Goal: Task Accomplishment & Management: Manage account settings

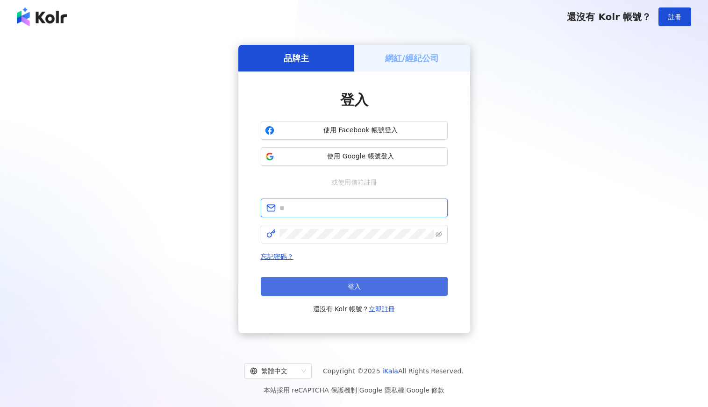
type input "**********"
click at [354, 286] on span "登入" at bounding box center [354, 286] width 13 height 7
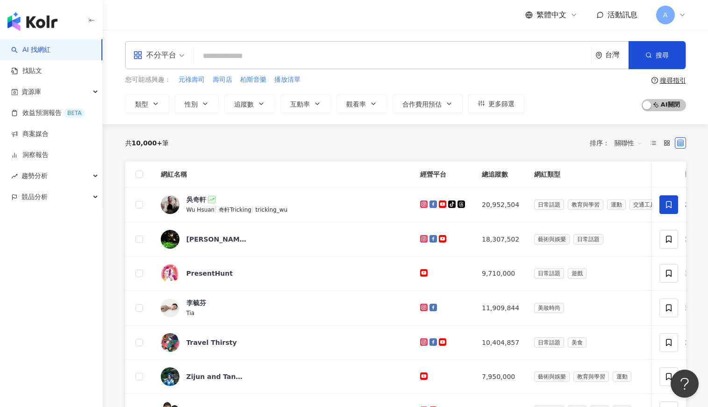
click at [681, 17] on icon at bounding box center [682, 14] width 7 height 7
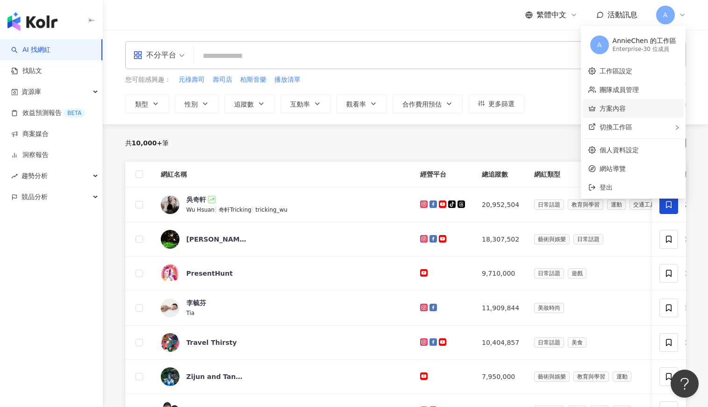
click at [626, 110] on link "方案內容" at bounding box center [613, 108] width 26 height 7
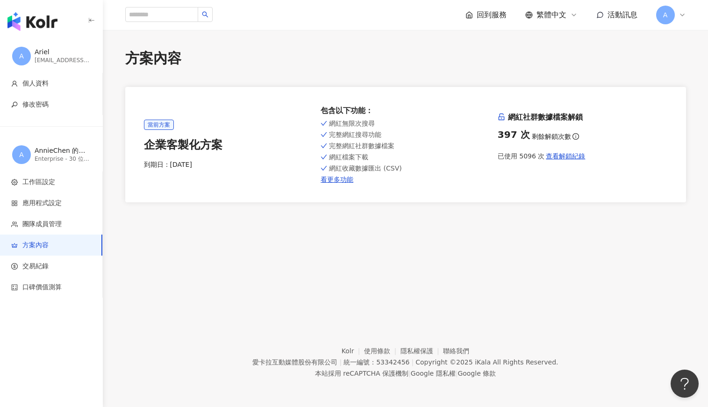
click at [43, 20] on img "button" at bounding box center [32, 21] width 50 height 19
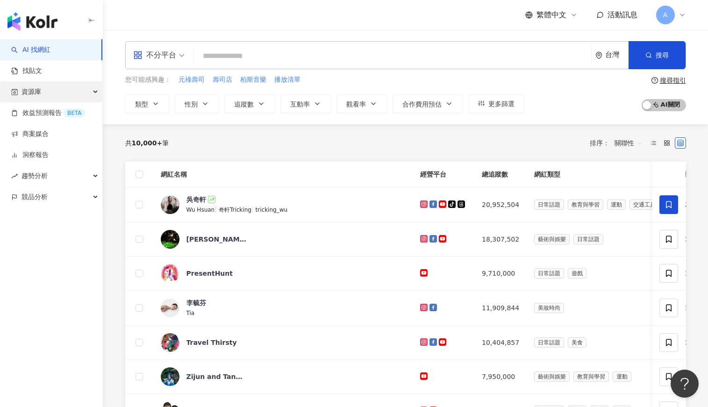
click at [50, 88] on div "資源庫" at bounding box center [51, 91] width 102 height 21
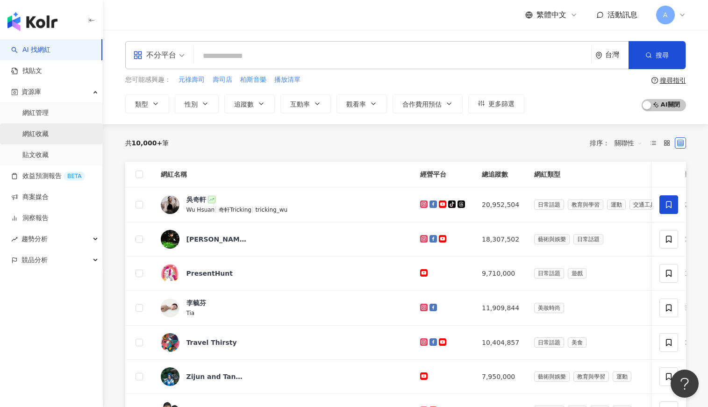
click at [41, 135] on link "網紅收藏" at bounding box center [35, 134] width 26 height 9
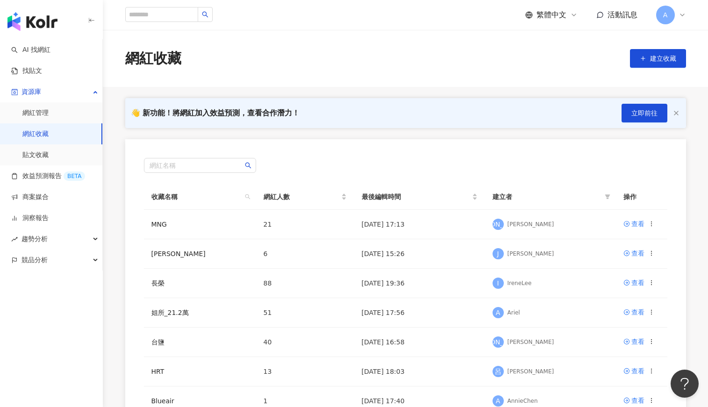
click at [50, 22] on img "button" at bounding box center [32, 21] width 50 height 19
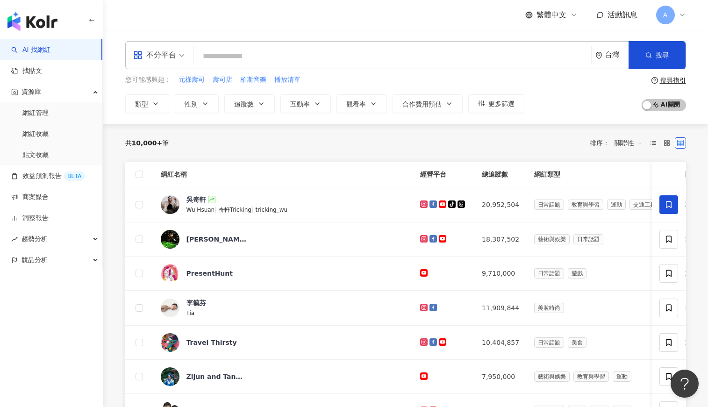
click at [628, 145] on span "關聯性" at bounding box center [629, 143] width 28 height 15
click at [631, 178] on div "追蹤數" at bounding box center [628, 178] width 23 height 10
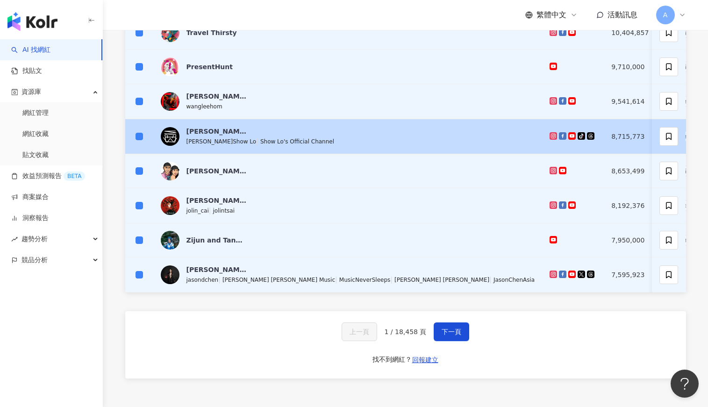
scroll to position [327, 0]
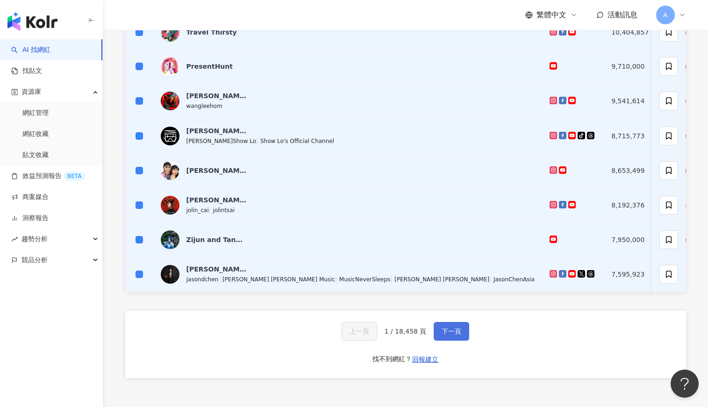
click at [452, 335] on span "下一頁" at bounding box center [452, 331] width 20 height 7
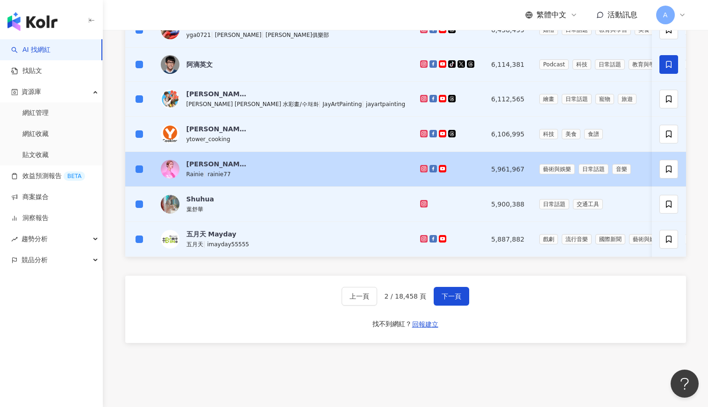
scroll to position [374, 0]
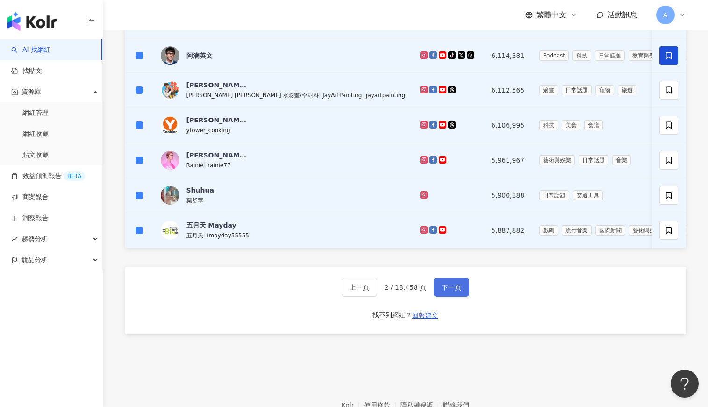
click at [447, 291] on span "下一頁" at bounding box center [452, 287] width 20 height 7
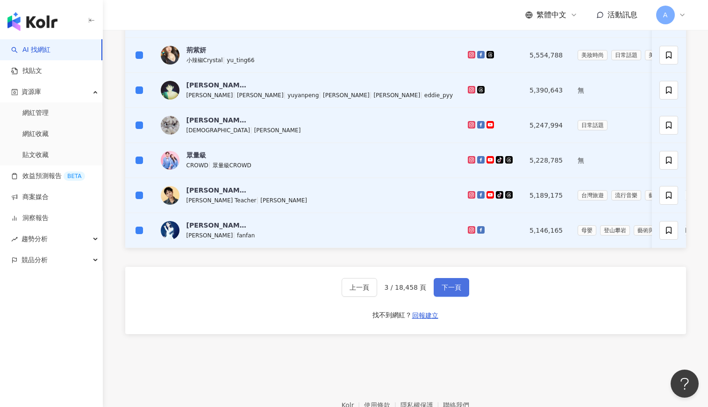
click at [451, 291] on span "下一頁" at bounding box center [452, 287] width 20 height 7
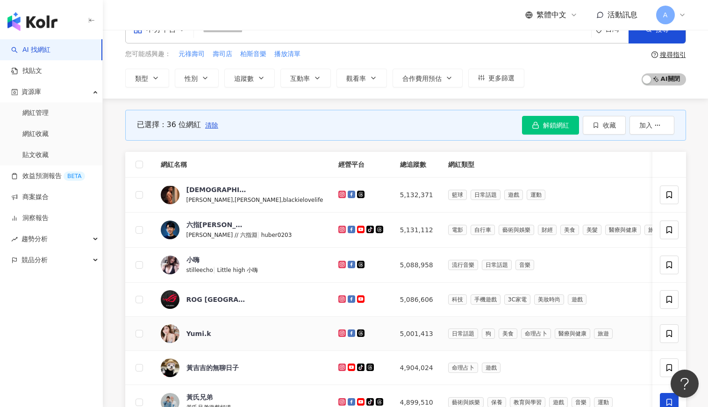
scroll to position [0, 0]
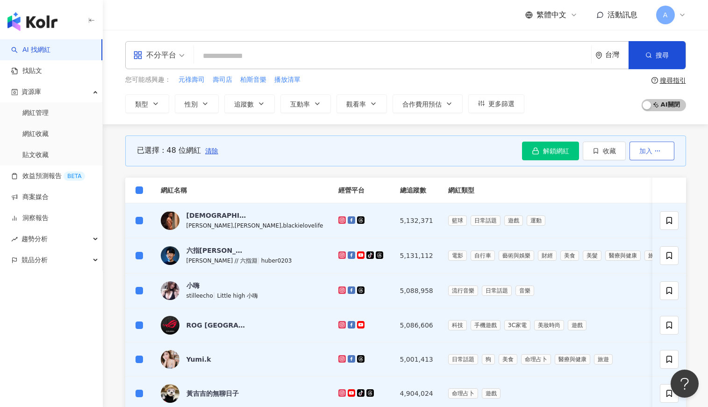
click at [658, 152] on icon "button" at bounding box center [658, 151] width 7 height 7
drag, startPoint x: 693, startPoint y: 152, endPoint x: 666, endPoint y: 152, distance: 27.1
click at [610, 152] on span "收藏" at bounding box center [609, 150] width 13 height 7
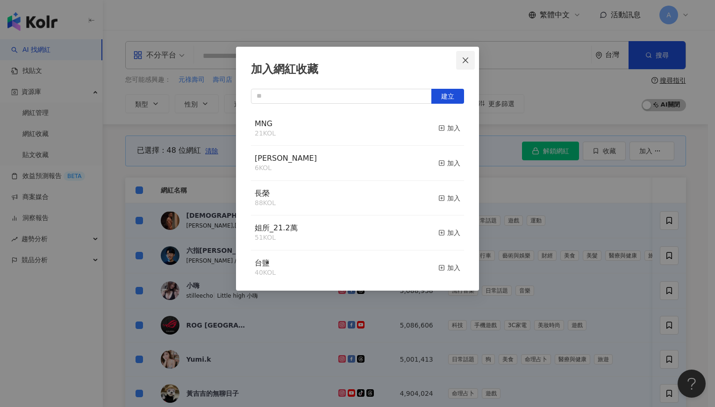
click at [466, 61] on icon "close" at bounding box center [465, 60] width 7 height 7
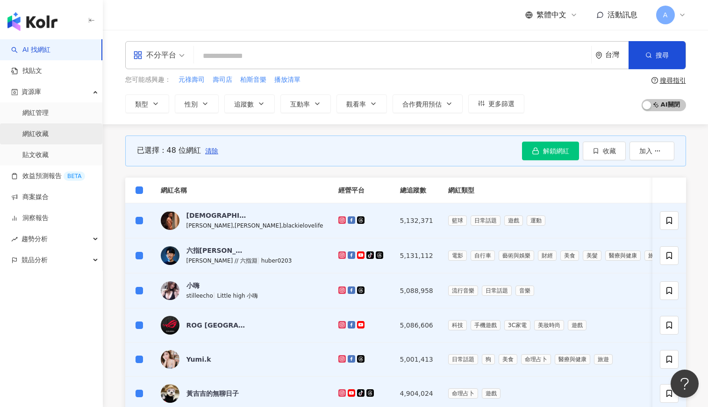
click at [45, 134] on link "網紅收藏" at bounding box center [35, 134] width 26 height 9
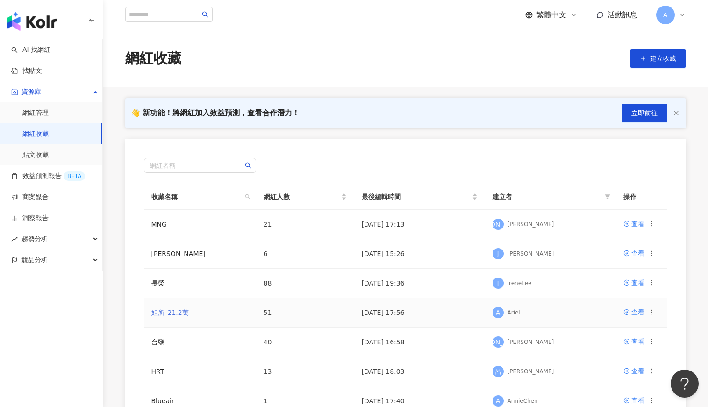
click at [170, 311] on link "姐所_21.2萬" at bounding box center [169, 312] width 37 height 7
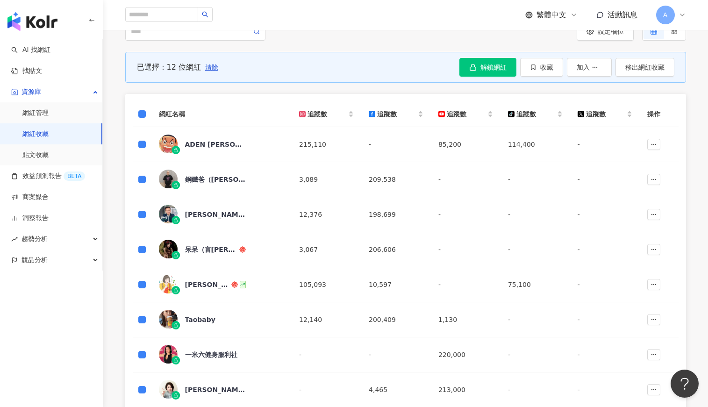
scroll to position [140, 0]
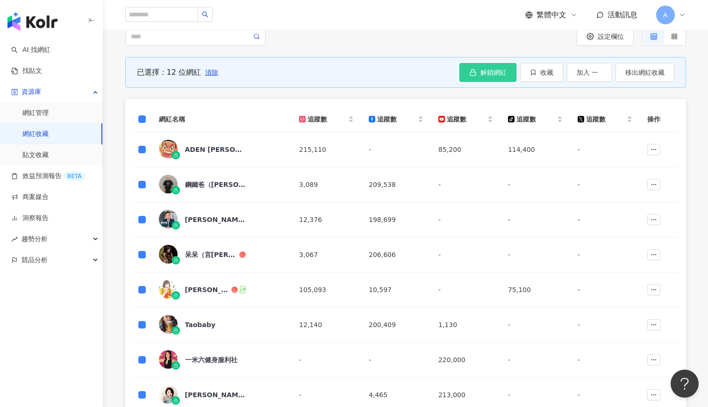
click at [487, 70] on span "解鎖網紅" at bounding box center [494, 72] width 26 height 7
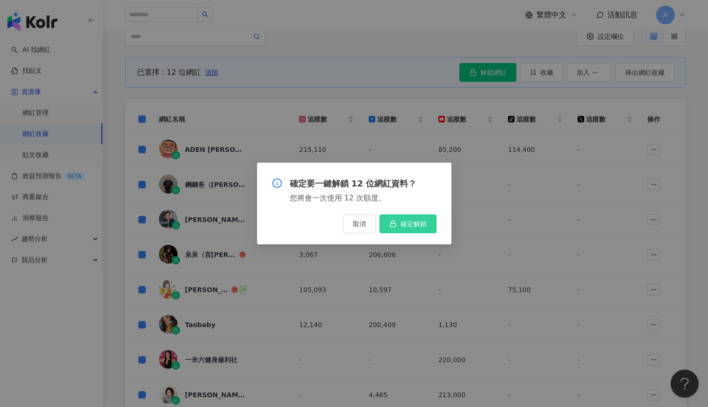
click at [413, 224] on span "確定解鎖" at bounding box center [414, 223] width 26 height 7
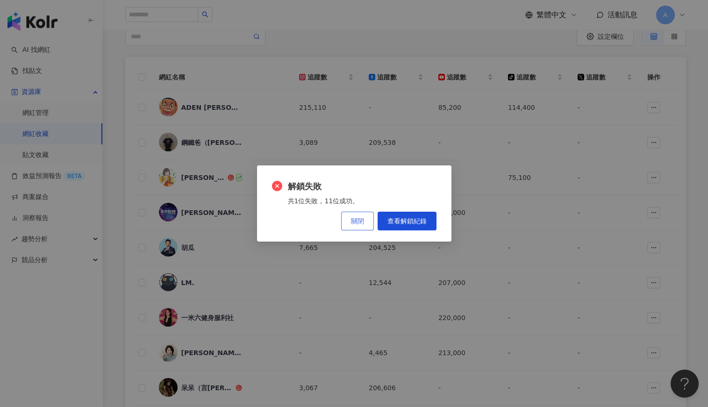
click at [364, 224] on span "關閉" at bounding box center [357, 220] width 13 height 7
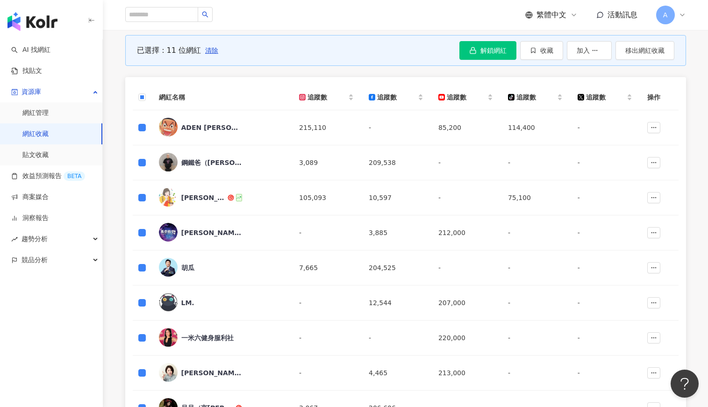
scroll to position [94, 0]
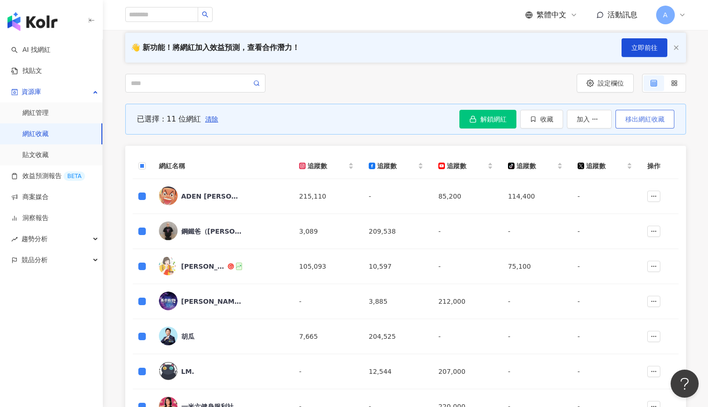
click at [657, 121] on span "移出網紅收藏" at bounding box center [645, 118] width 39 height 7
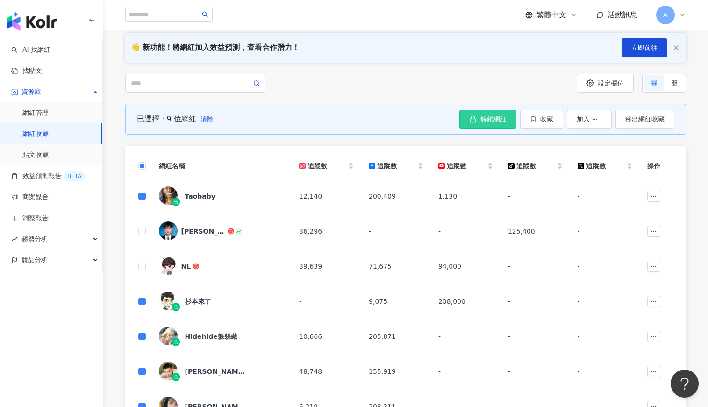
click at [500, 121] on span "解鎖網紅" at bounding box center [494, 118] width 26 height 7
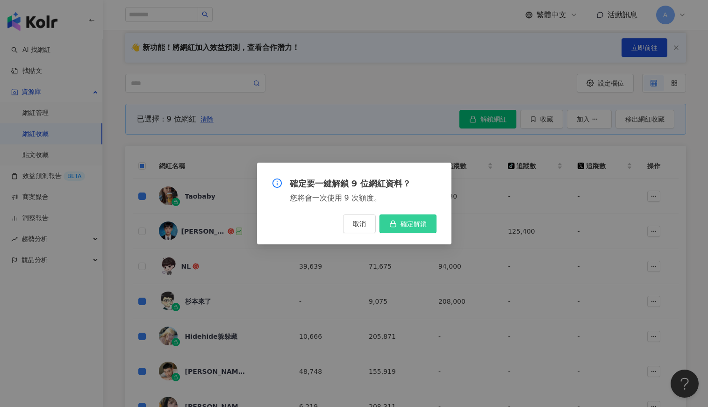
click at [403, 224] on span "確定解鎖" at bounding box center [414, 223] width 26 height 7
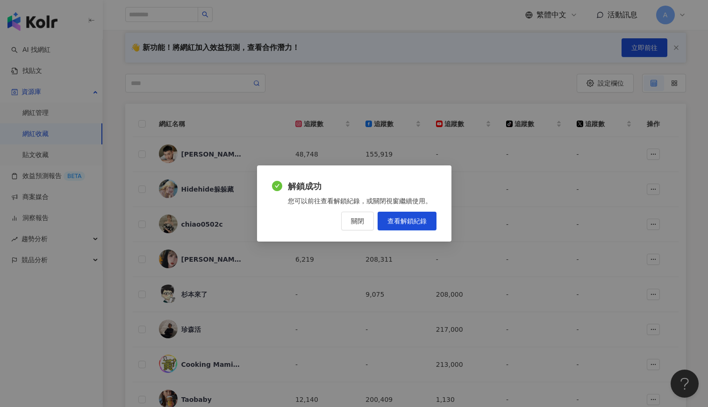
click at [345, 219] on button "關閉" at bounding box center [357, 221] width 33 height 19
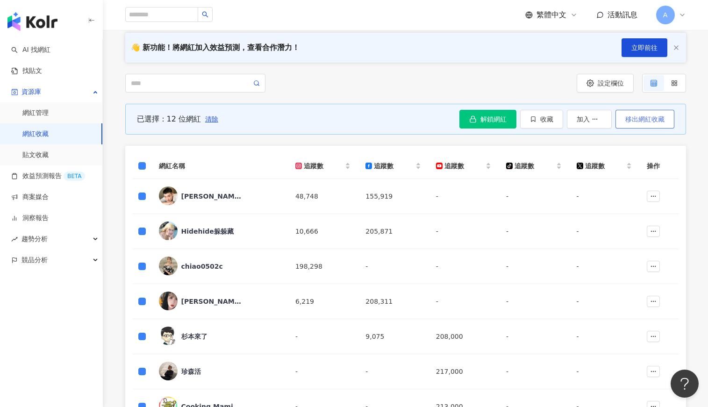
click at [634, 121] on span "移出網紅收藏" at bounding box center [645, 118] width 39 height 7
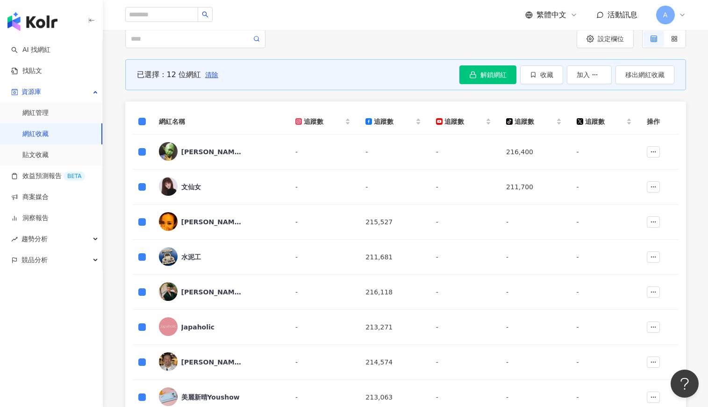
scroll to position [47, 0]
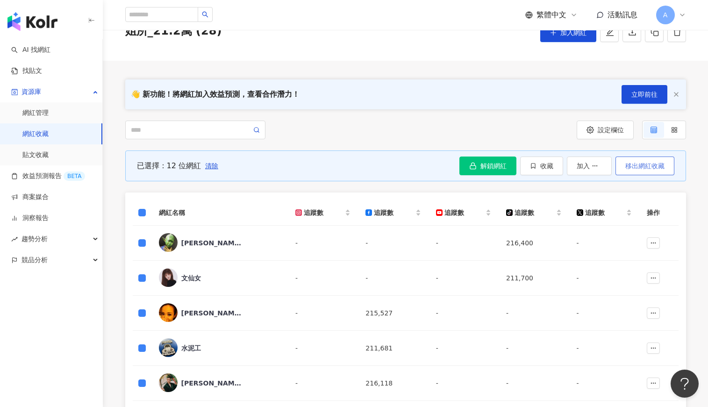
click at [648, 165] on span "移出網紅收藏" at bounding box center [645, 165] width 39 height 7
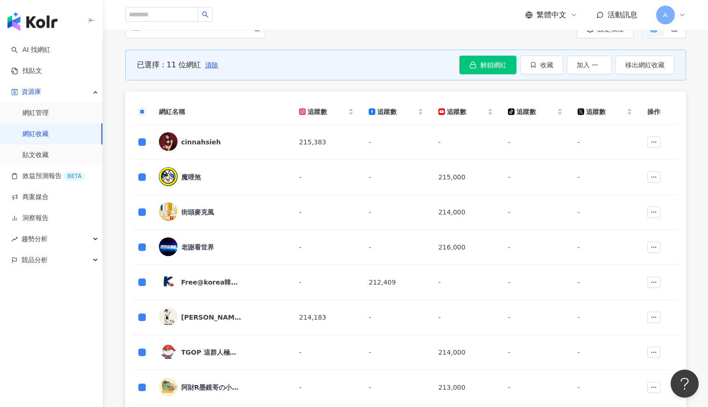
scroll to position [140, 0]
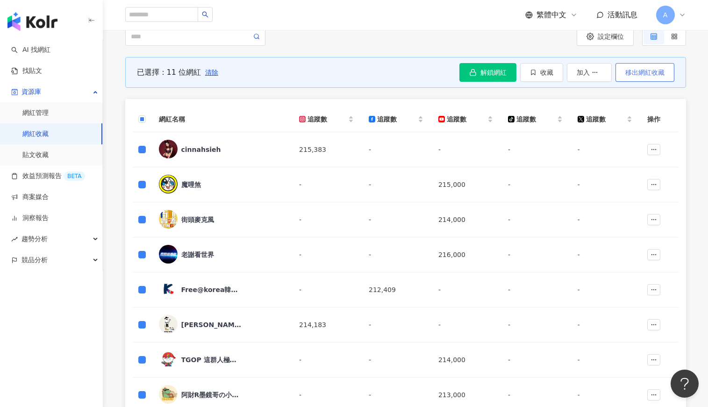
click at [646, 72] on span "移出網紅收藏" at bounding box center [645, 72] width 39 height 7
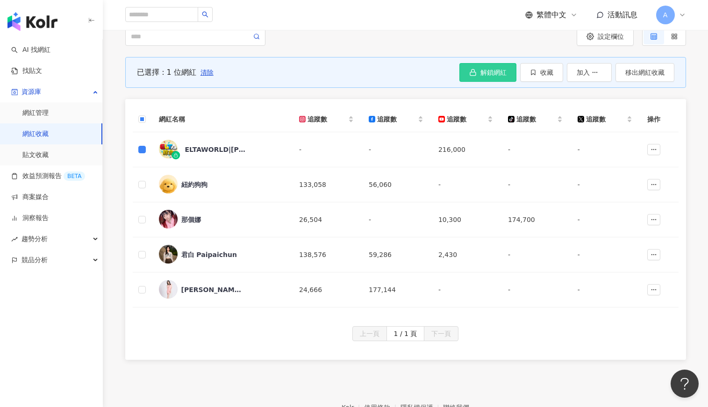
click at [489, 71] on span "解鎖網紅" at bounding box center [494, 72] width 26 height 7
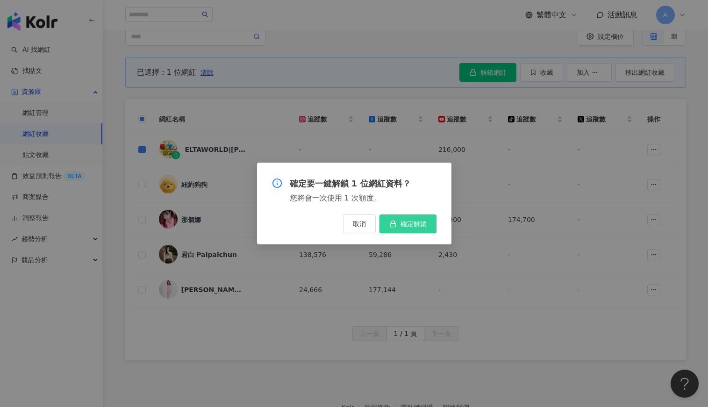
click at [415, 224] on span "確定解鎖" at bounding box center [414, 223] width 26 height 7
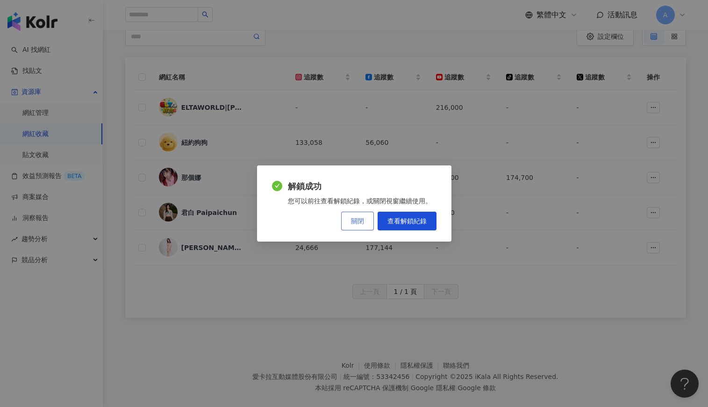
click at [369, 223] on button "關閉" at bounding box center [357, 221] width 33 height 19
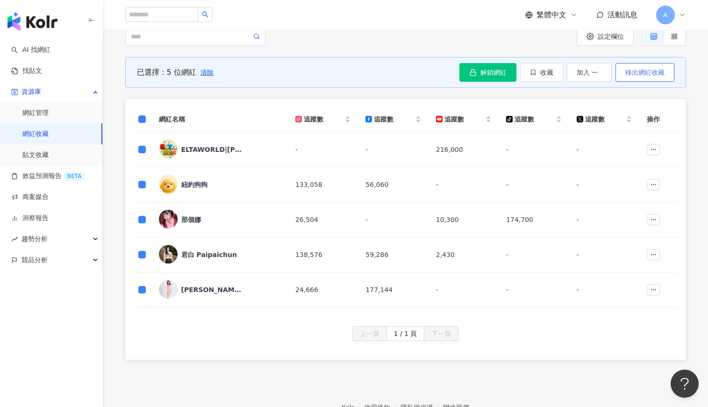
click at [654, 78] on button "移出網紅收藏" at bounding box center [645, 72] width 59 height 19
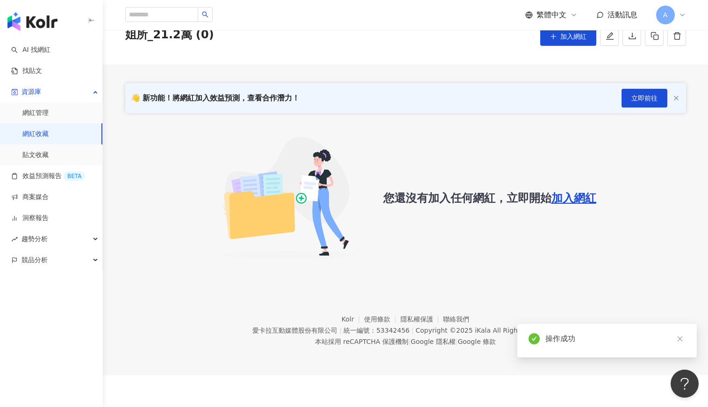
scroll to position [43, 0]
click at [38, 18] on img "button" at bounding box center [32, 21] width 50 height 19
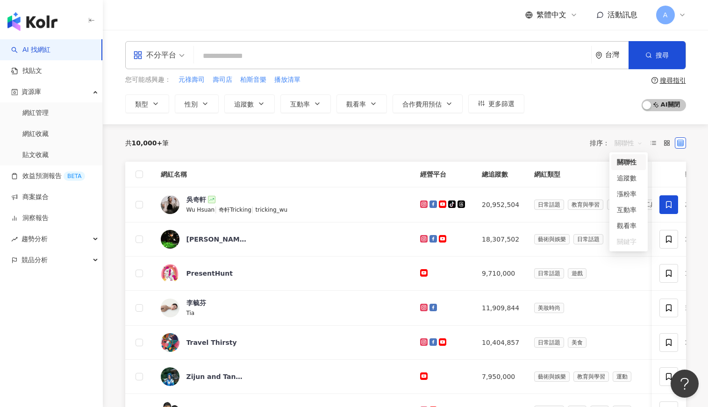
click at [621, 137] on span "關聯性" at bounding box center [629, 143] width 28 height 15
click at [629, 178] on div "追蹤數" at bounding box center [628, 178] width 23 height 10
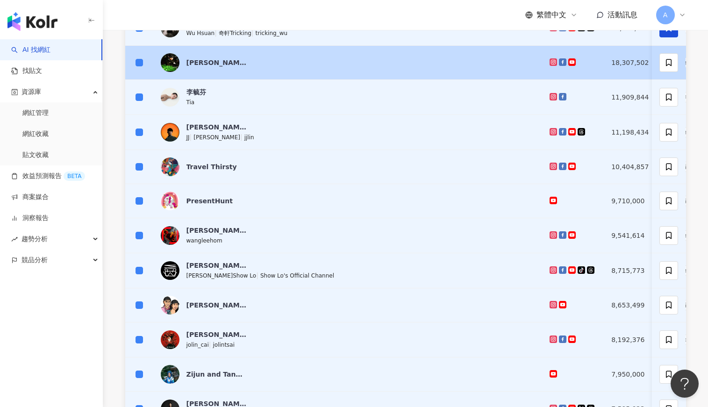
scroll to position [327, 0]
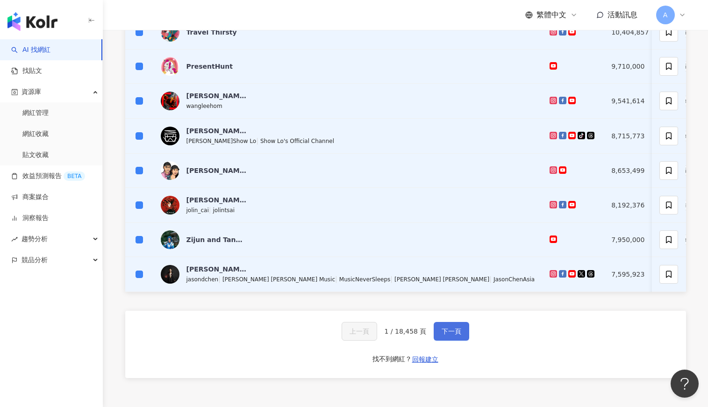
click at [453, 341] on button "下一頁" at bounding box center [452, 331] width 36 height 19
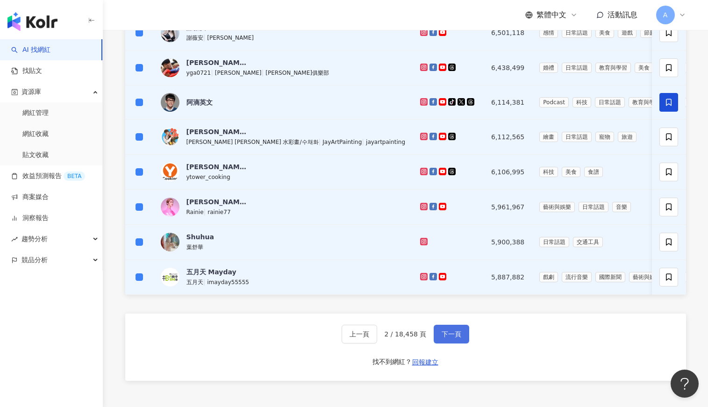
click at [447, 338] on span "下一頁" at bounding box center [452, 334] width 20 height 7
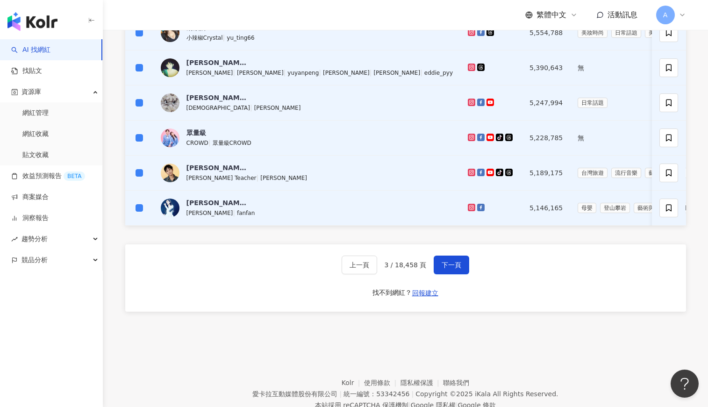
scroll to position [421, 0]
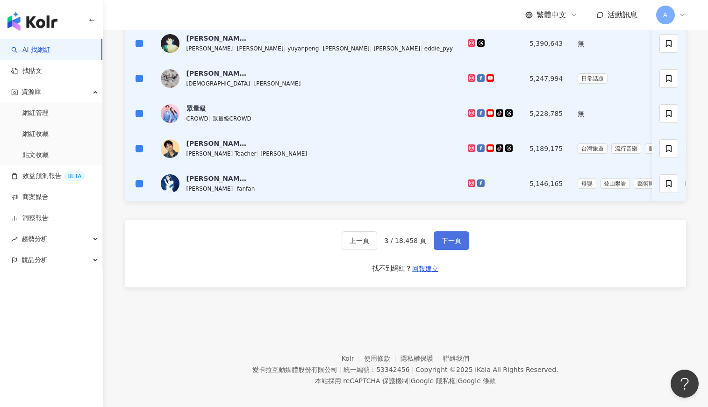
click at [449, 244] on span "下一頁" at bounding box center [452, 240] width 20 height 7
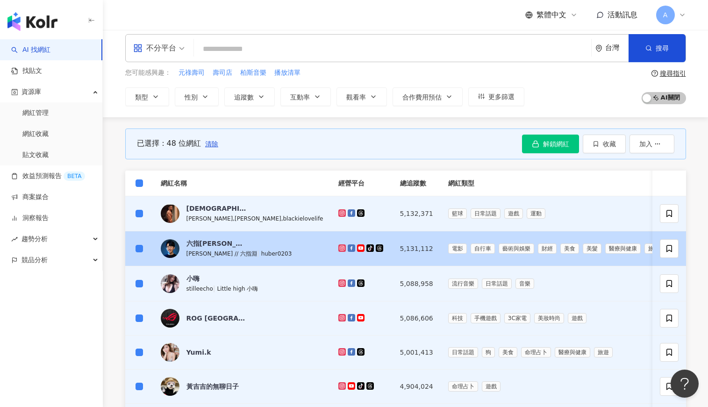
scroll to position [0, 0]
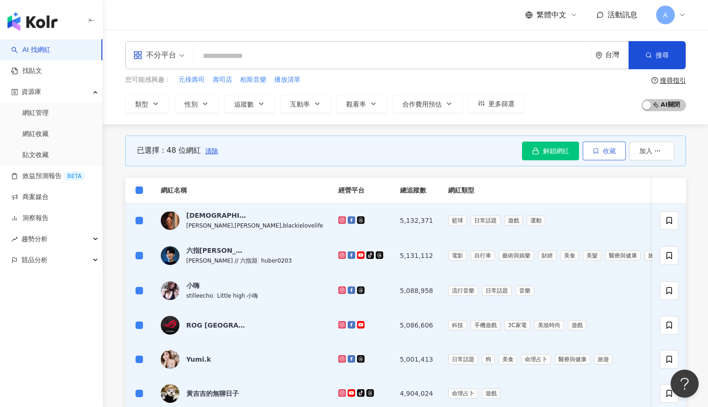
click at [607, 148] on span "收藏" at bounding box center [609, 150] width 13 height 7
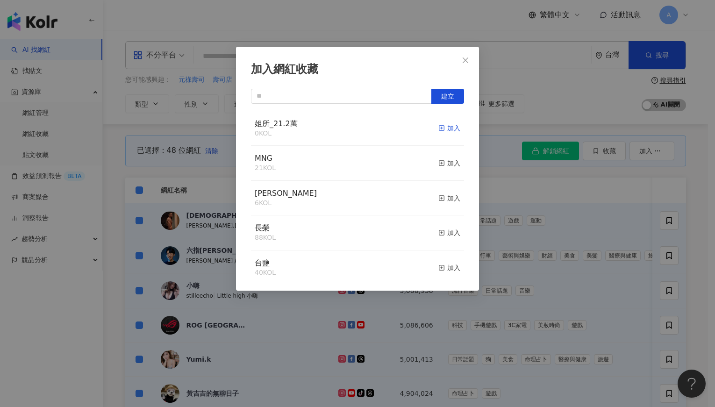
click at [439, 128] on div "加入" at bounding box center [450, 128] width 22 height 10
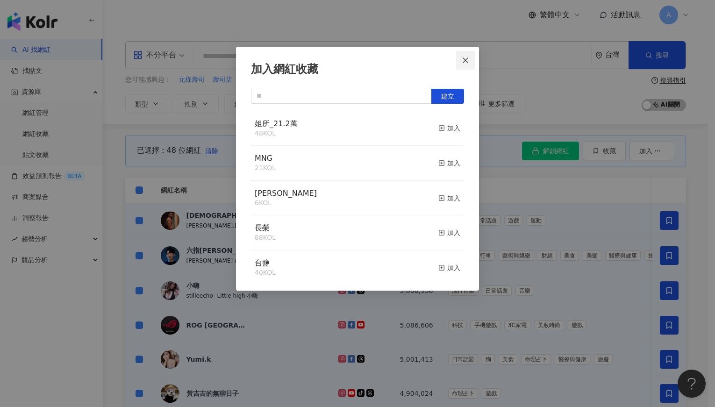
click at [468, 57] on icon "close" at bounding box center [465, 60] width 7 height 7
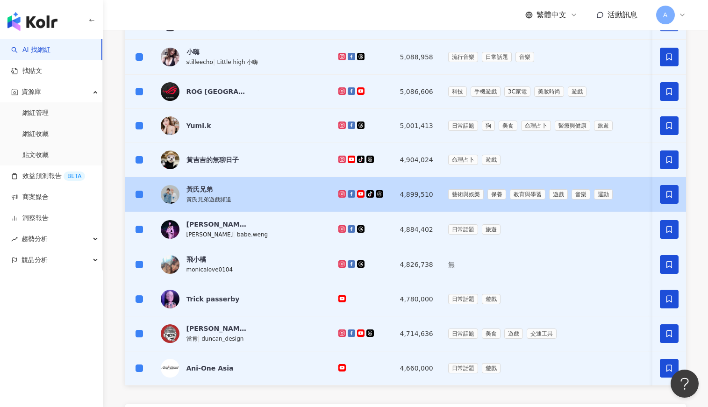
scroll to position [327, 0]
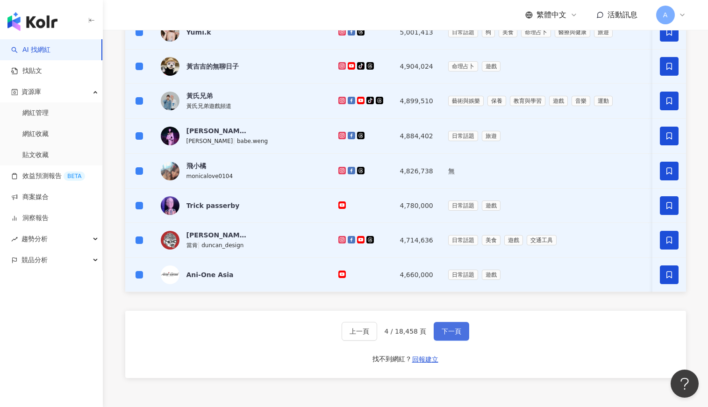
click at [462, 332] on button "下一頁" at bounding box center [452, 331] width 36 height 19
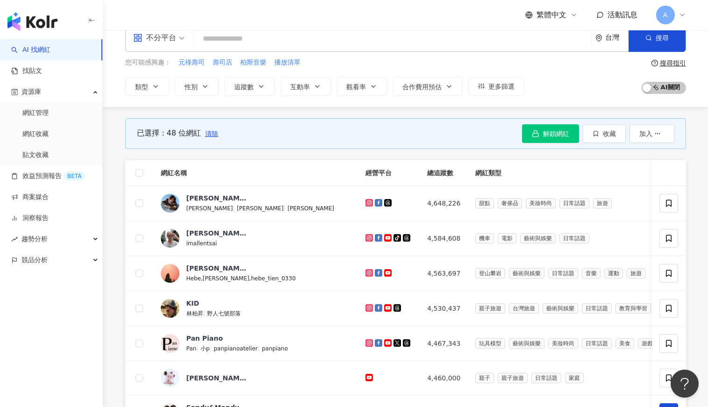
scroll to position [0, 0]
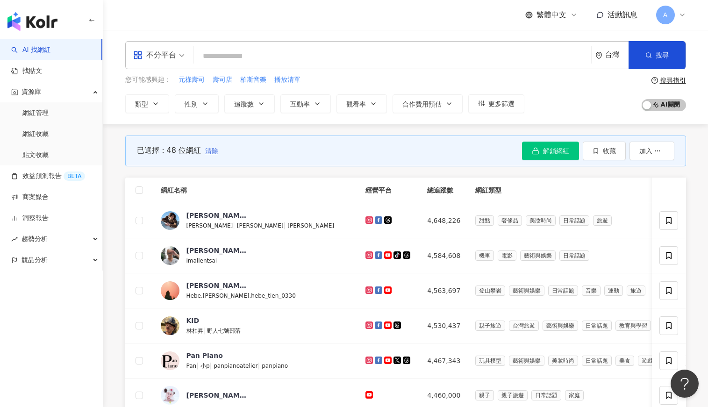
click at [213, 151] on span "清除" at bounding box center [211, 150] width 13 height 7
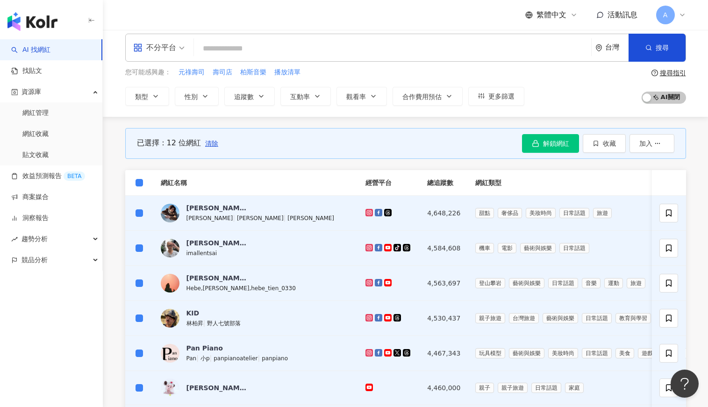
scroll to position [281, 0]
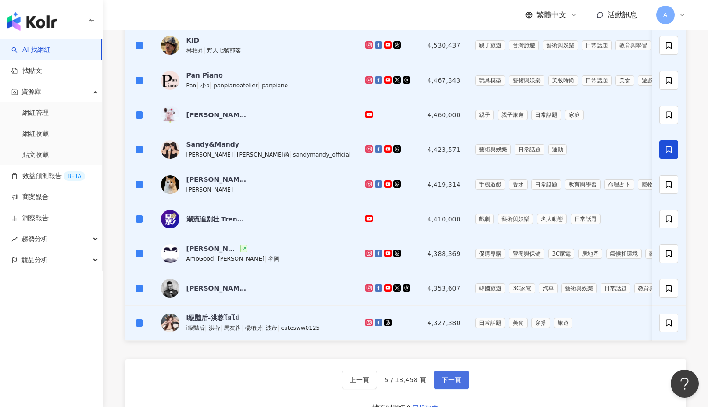
click at [455, 389] on button "下一頁" at bounding box center [452, 380] width 36 height 19
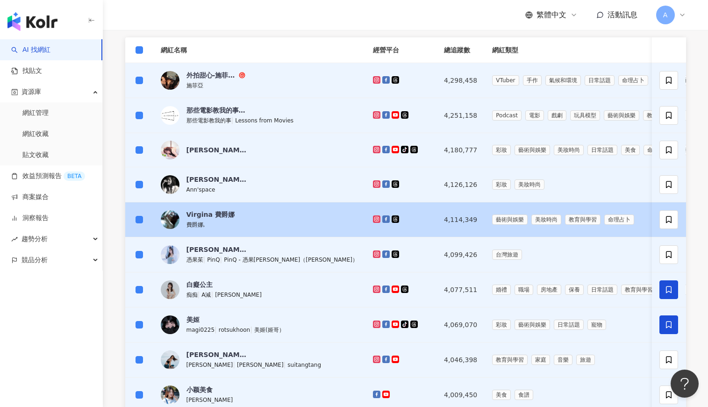
scroll to position [327, 0]
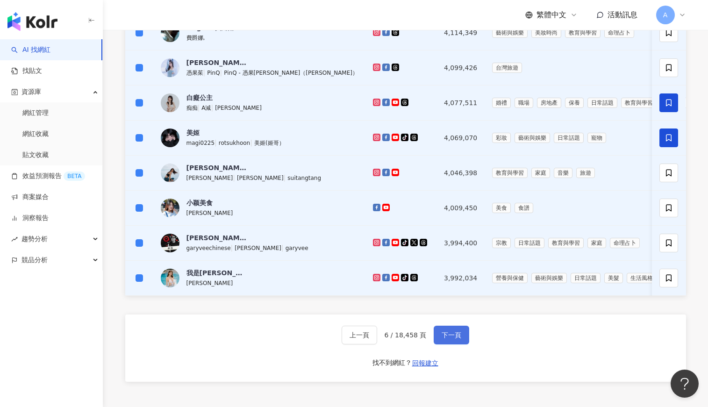
click at [453, 345] on button "下一頁" at bounding box center [452, 335] width 36 height 19
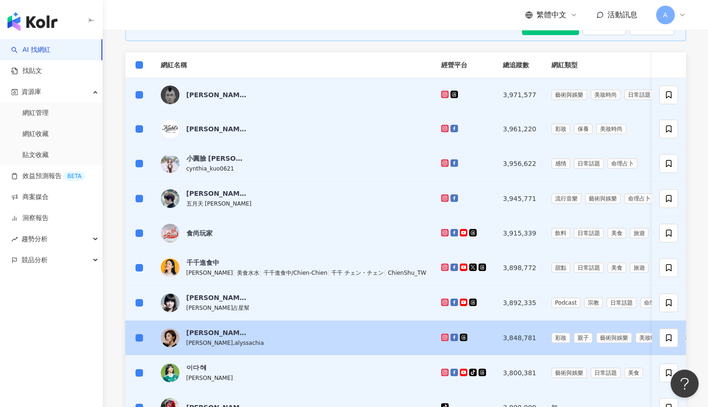
scroll to position [281, 0]
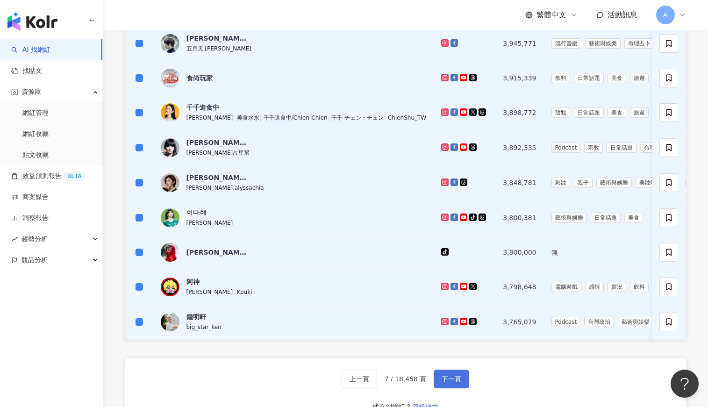
click at [461, 386] on button "下一頁" at bounding box center [452, 379] width 36 height 19
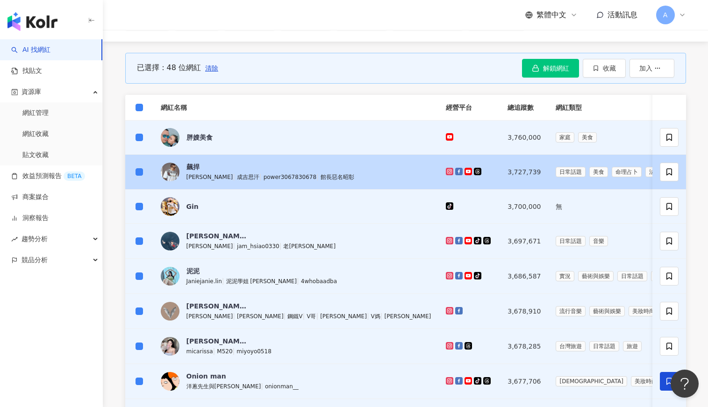
scroll to position [0, 0]
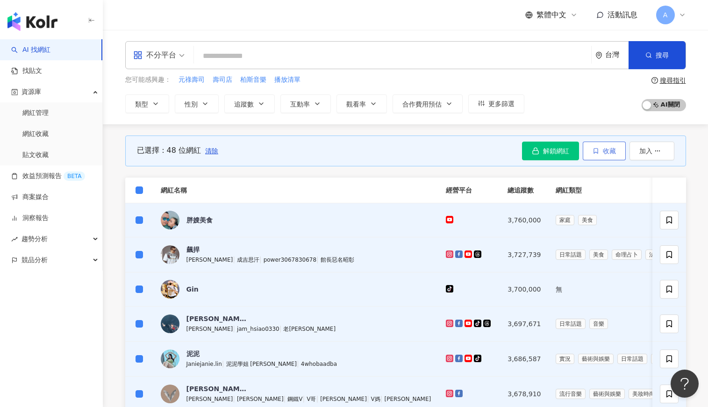
click at [610, 152] on span "收藏" at bounding box center [609, 150] width 13 height 7
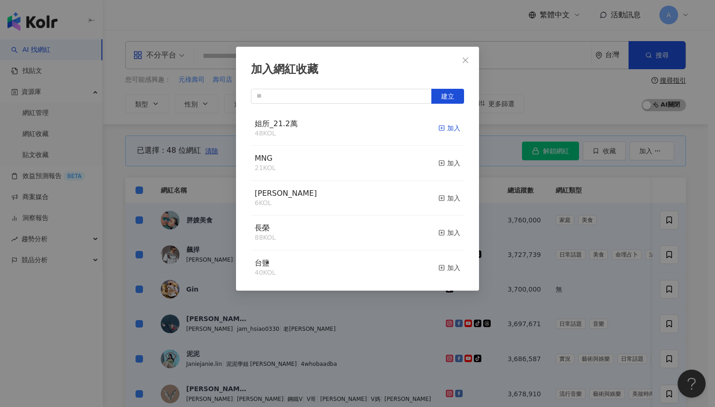
click at [442, 129] on div "加入" at bounding box center [450, 128] width 22 height 10
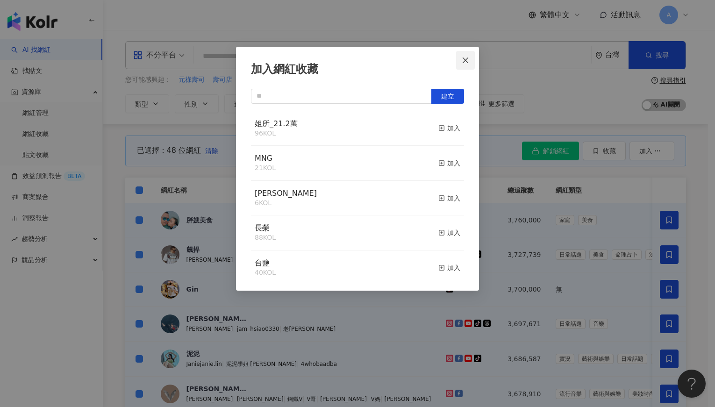
click at [463, 58] on icon "close" at bounding box center [466, 60] width 6 height 6
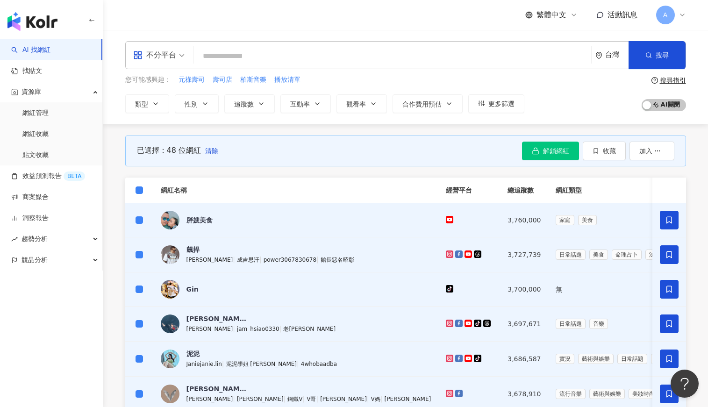
scroll to position [281, 0]
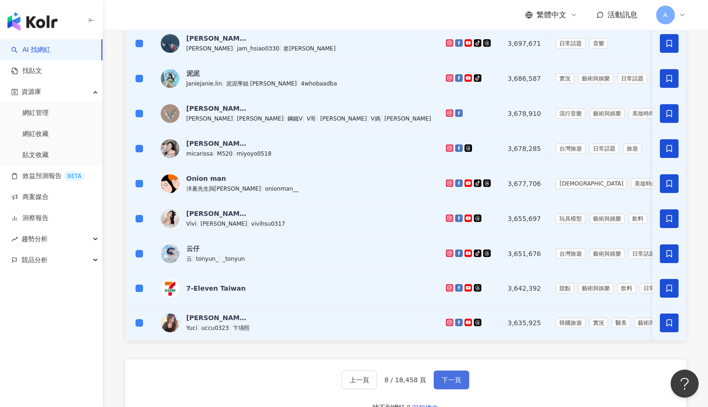
click at [459, 384] on span "下一頁" at bounding box center [452, 379] width 20 height 7
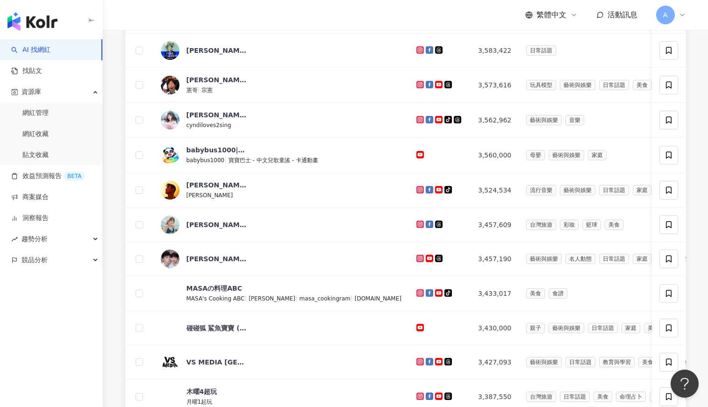
scroll to position [94, 0]
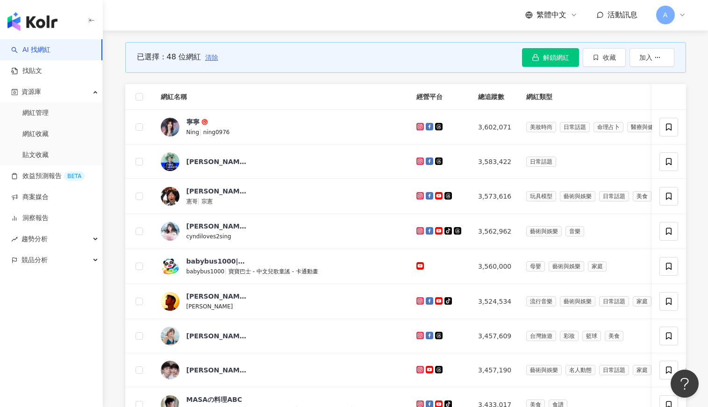
click at [206, 58] on span "清除" at bounding box center [211, 57] width 13 height 7
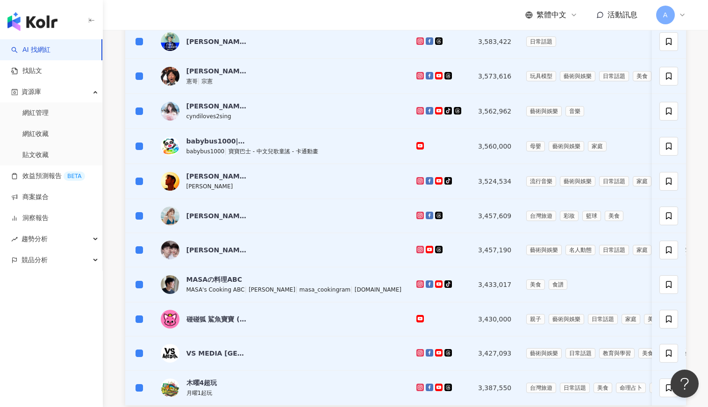
scroll to position [374, 0]
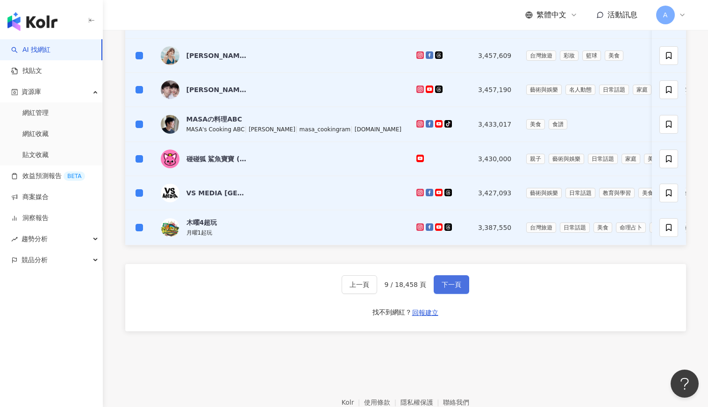
drag, startPoint x: 462, startPoint y: 292, endPoint x: 460, endPoint y: 288, distance: 5.0
click at [462, 292] on button "下一頁" at bounding box center [452, 284] width 36 height 19
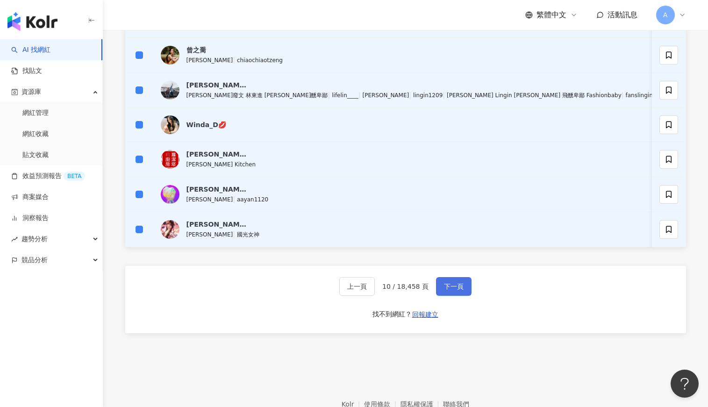
click at [460, 290] on span "下一頁" at bounding box center [454, 286] width 20 height 7
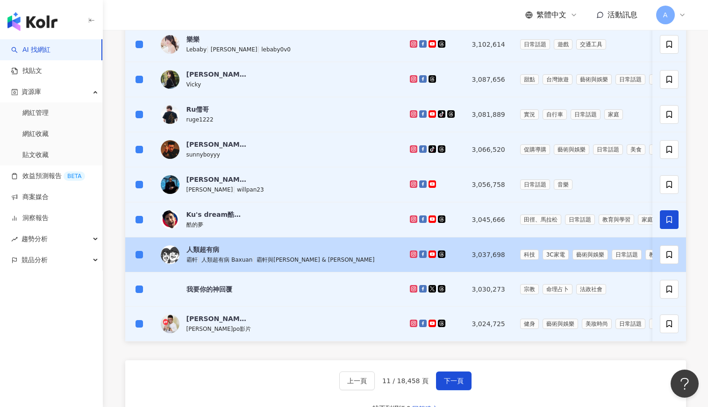
scroll to position [421, 0]
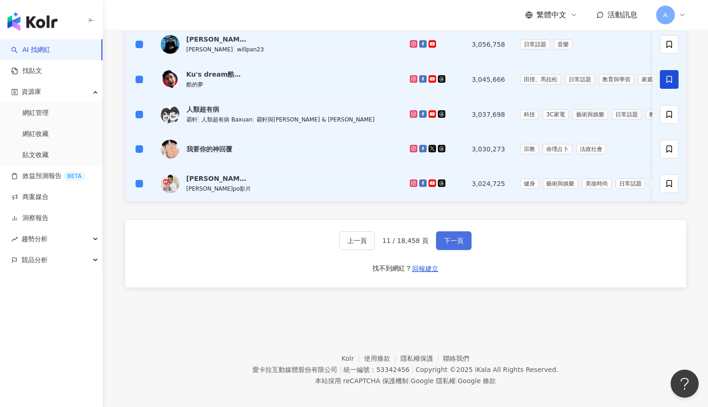
click at [453, 245] on span "下一頁" at bounding box center [454, 240] width 20 height 7
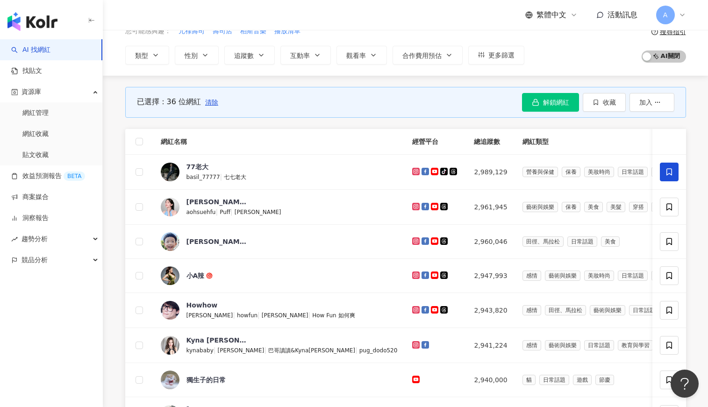
scroll to position [47, 0]
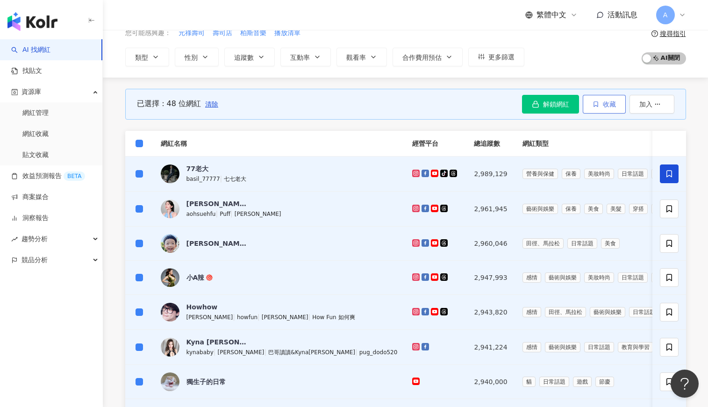
click at [607, 105] on span "收藏" at bounding box center [609, 104] width 13 height 7
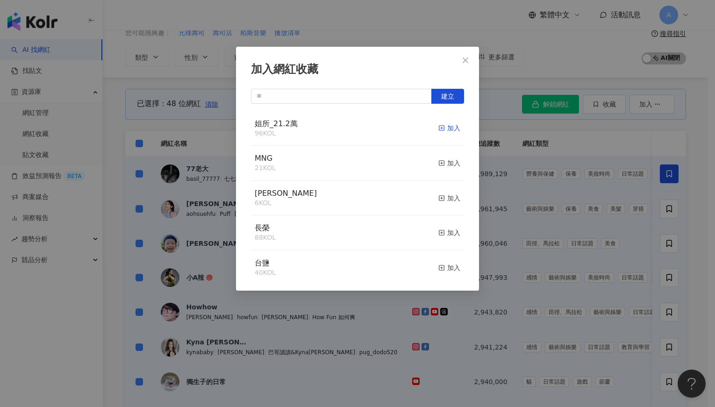
click at [439, 129] on div "加入" at bounding box center [450, 128] width 22 height 10
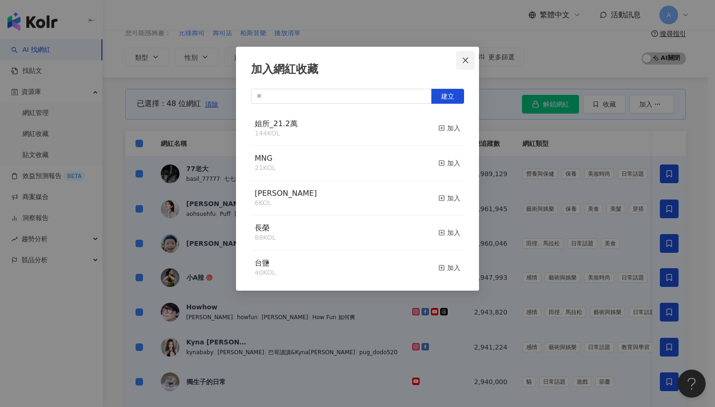
click at [465, 64] on icon "close" at bounding box center [465, 60] width 7 height 7
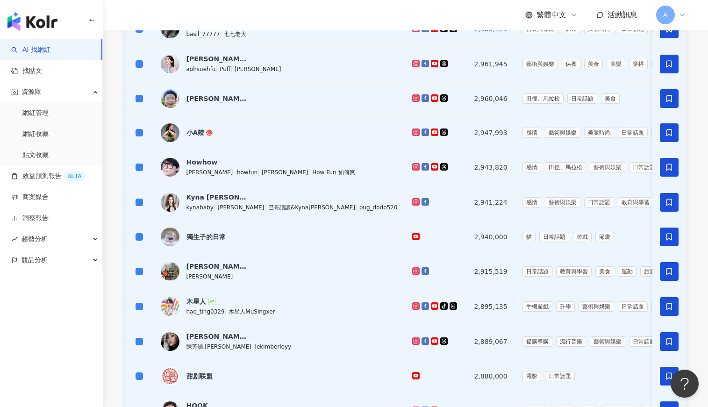
scroll to position [327, 0]
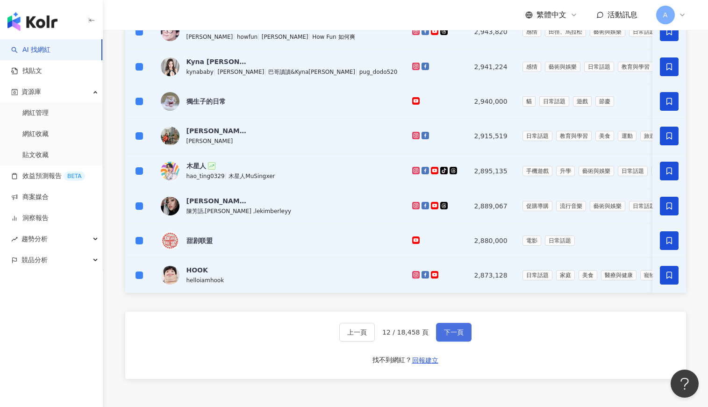
click at [451, 336] on span "下一頁" at bounding box center [454, 332] width 20 height 7
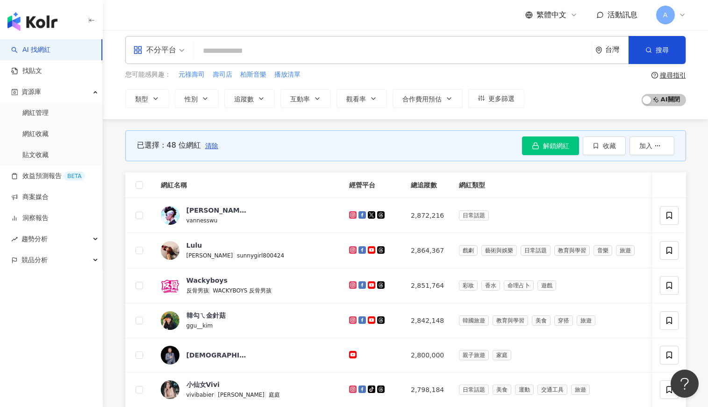
scroll to position [0, 0]
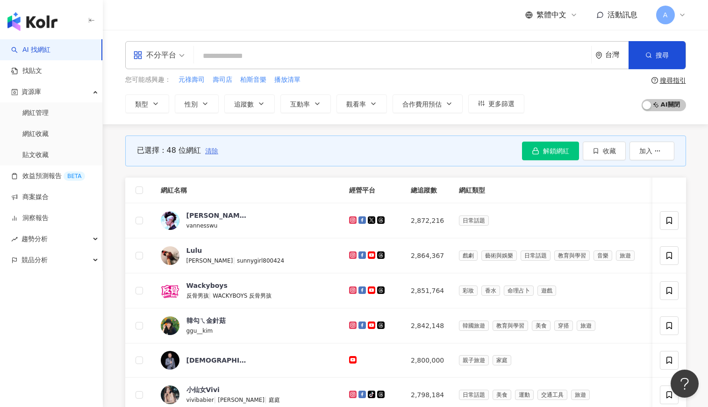
click at [217, 151] on span "清除" at bounding box center [211, 150] width 13 height 7
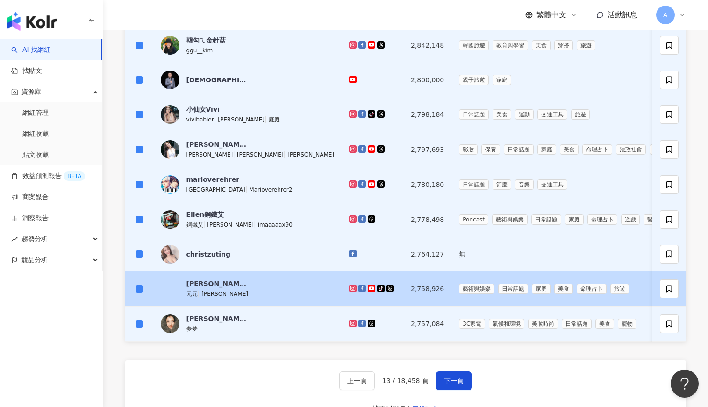
scroll to position [374, 0]
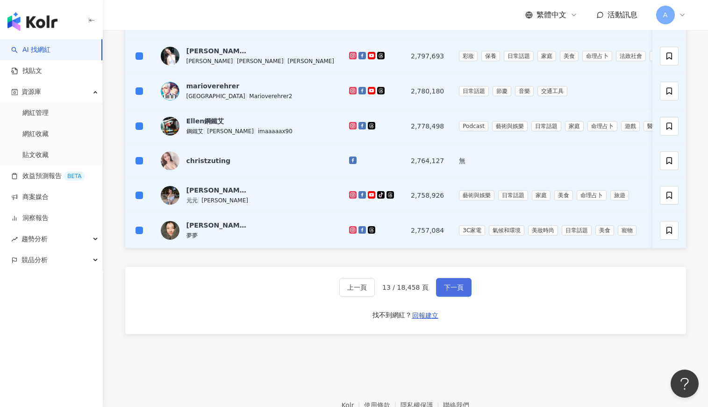
click at [456, 291] on span "下一頁" at bounding box center [454, 287] width 20 height 7
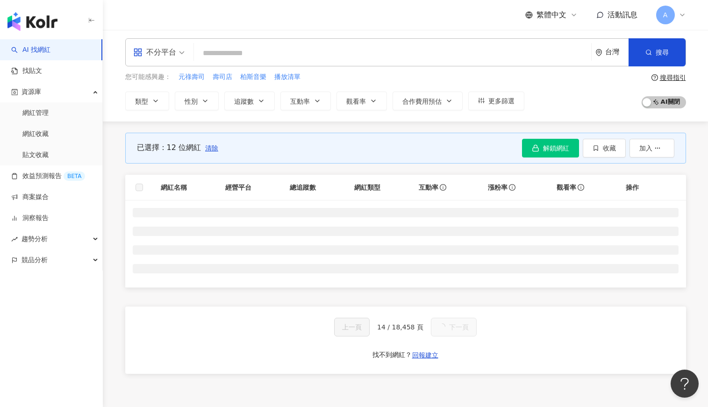
scroll to position [0, 0]
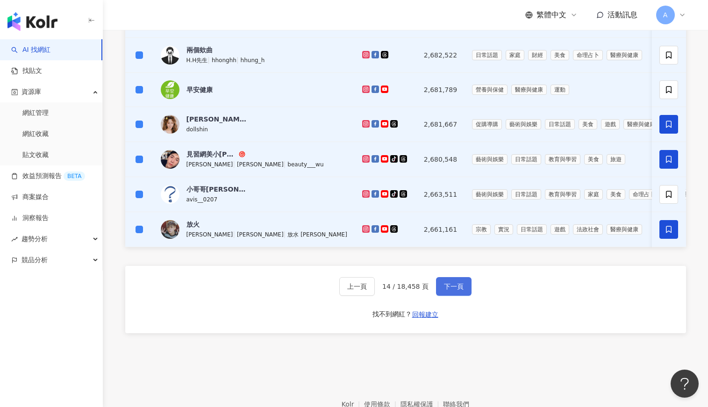
click at [446, 290] on span "下一頁" at bounding box center [454, 286] width 20 height 7
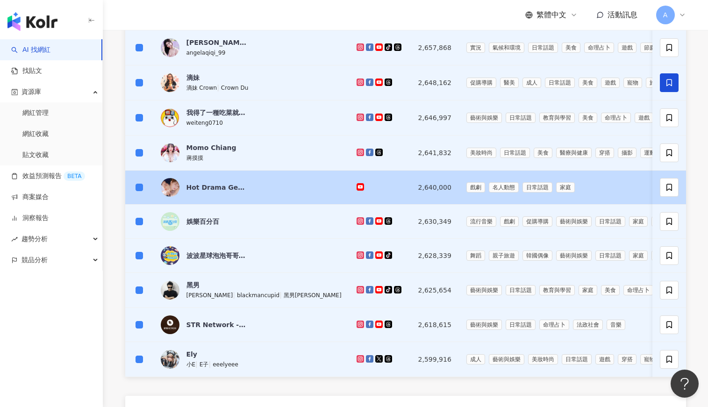
scroll to position [421, 0]
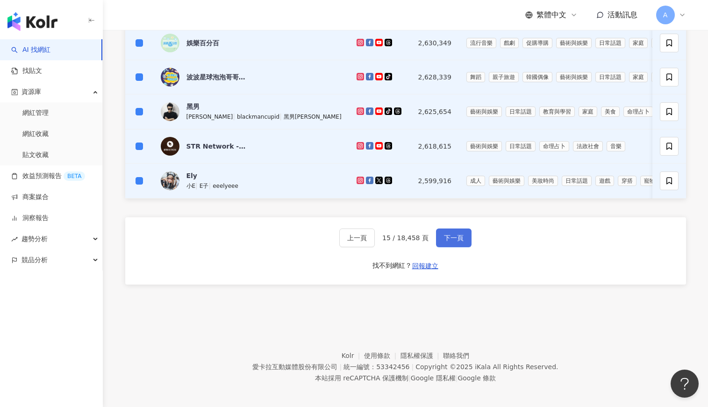
click at [455, 247] on button "下一頁" at bounding box center [454, 238] width 36 height 19
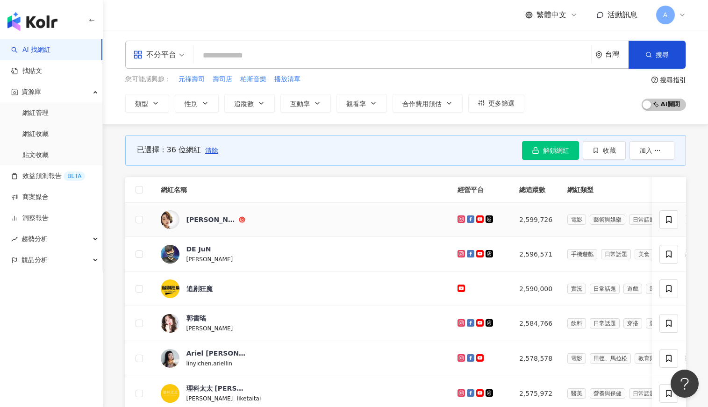
scroll to position [0, 0]
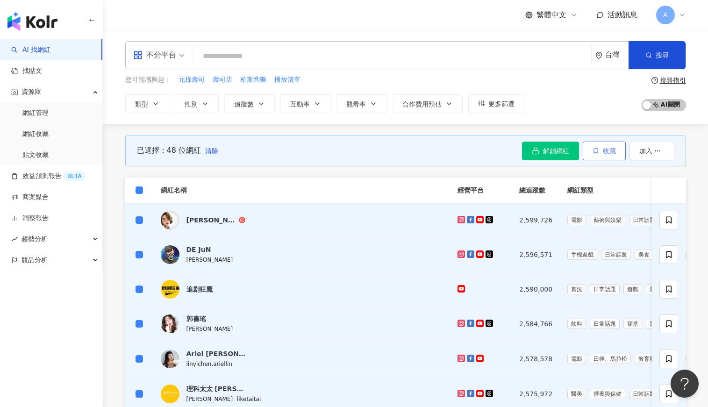
click at [607, 155] on button "收藏" at bounding box center [604, 151] width 43 height 19
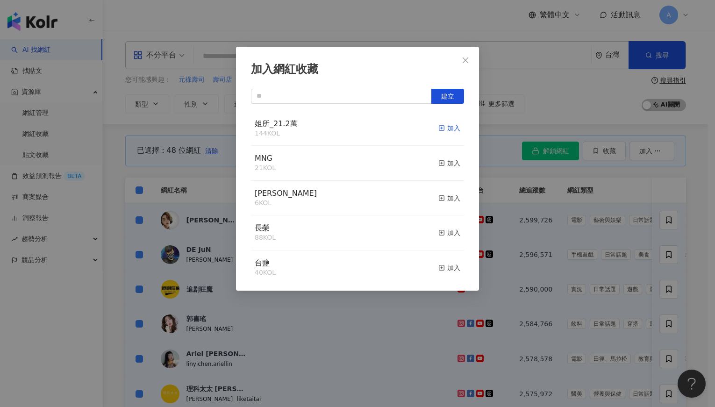
click at [441, 128] on div "加入" at bounding box center [450, 128] width 22 height 10
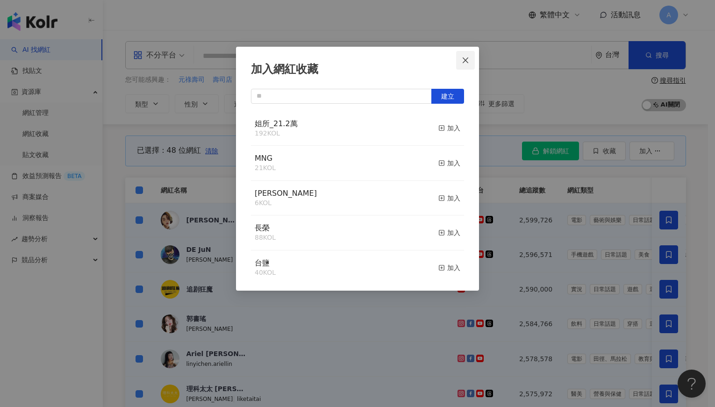
click at [468, 60] on icon "close" at bounding box center [465, 60] width 7 height 7
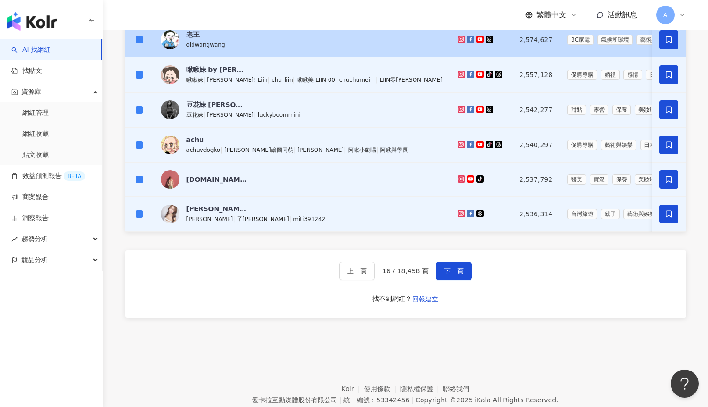
scroll to position [434, 0]
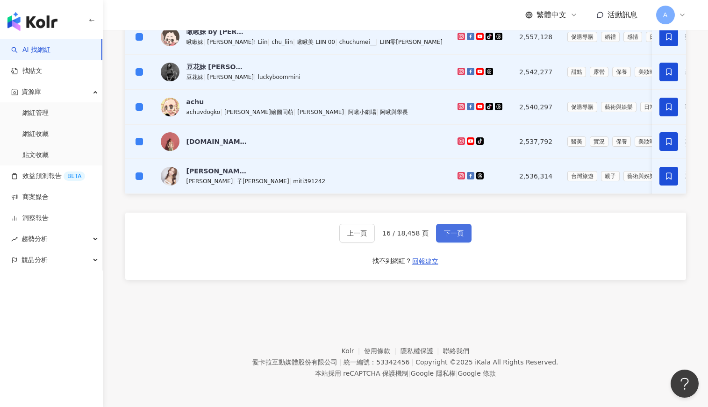
click at [449, 239] on button "下一頁" at bounding box center [454, 233] width 36 height 19
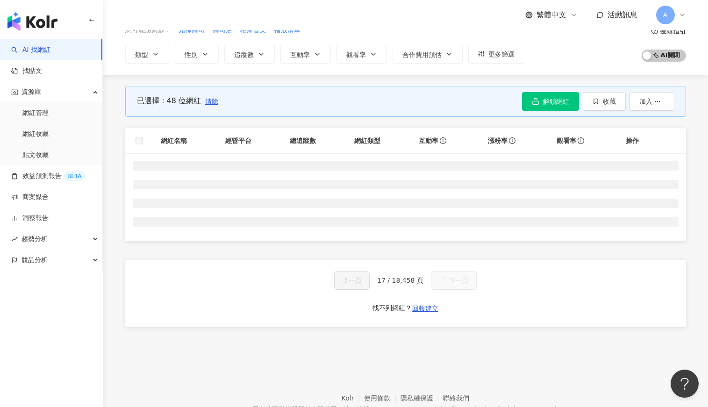
scroll to position [0, 0]
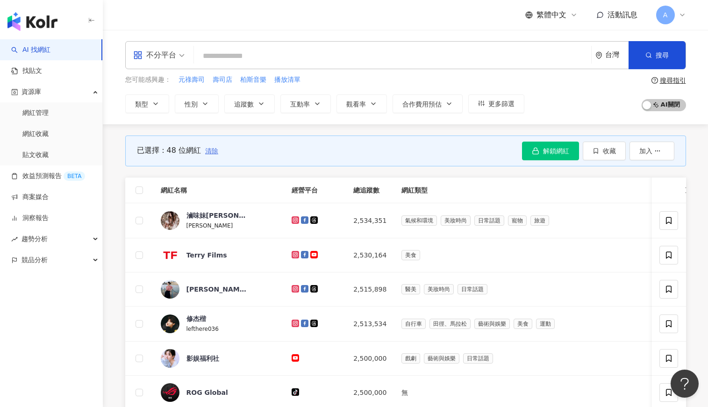
click at [205, 147] on span "清除" at bounding box center [211, 150] width 13 height 7
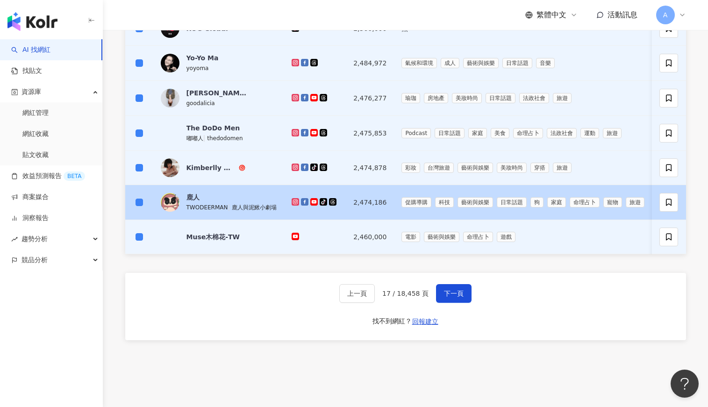
scroll to position [374, 0]
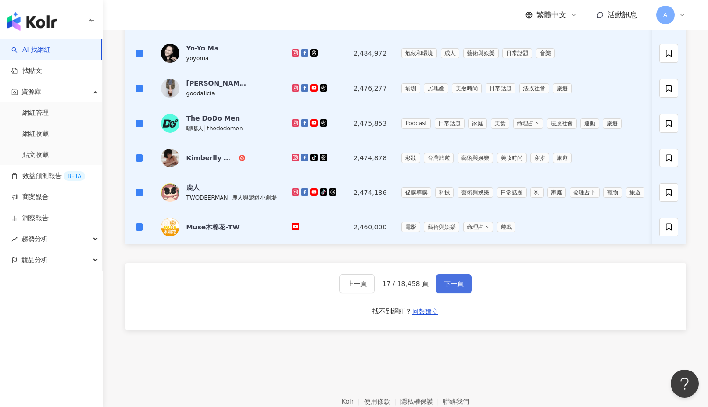
click at [448, 288] on span "下一頁" at bounding box center [454, 283] width 20 height 7
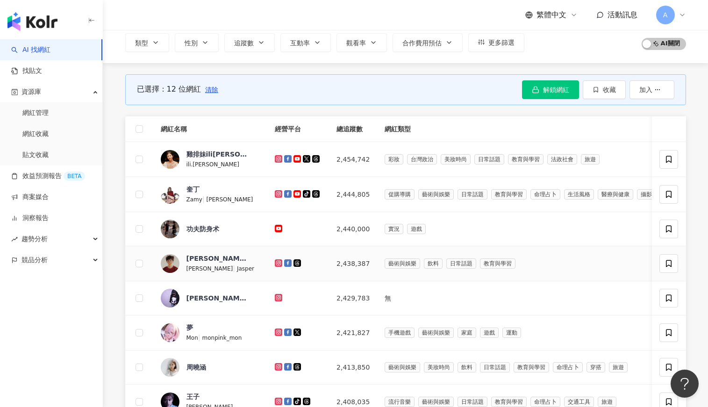
scroll to position [0, 0]
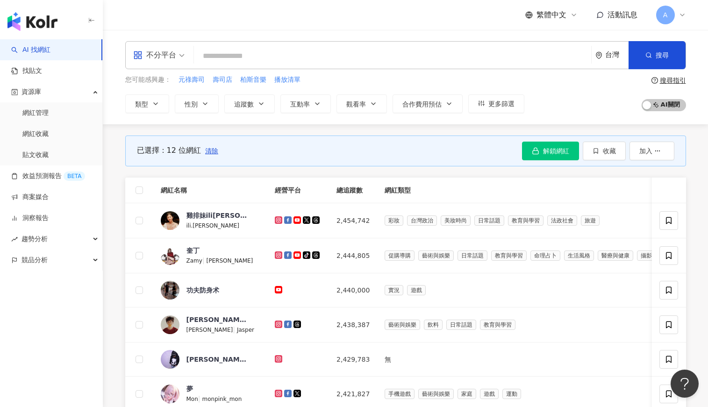
click at [144, 189] on th at bounding box center [139, 191] width 28 height 26
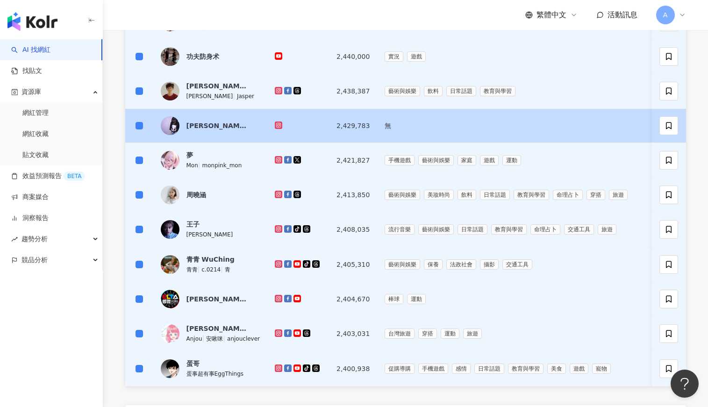
scroll to position [421, 0]
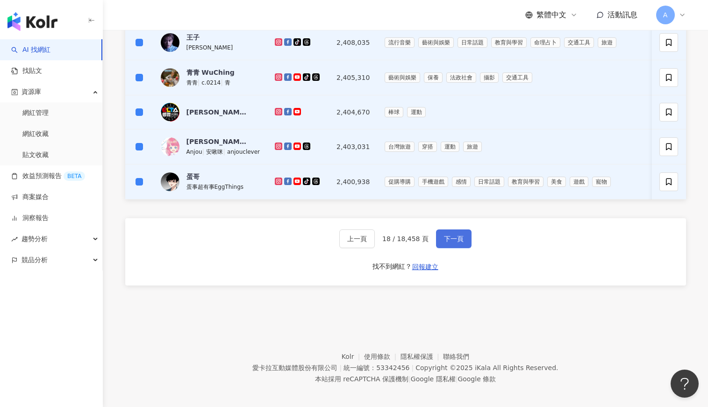
click at [447, 243] on span "下一頁" at bounding box center [454, 238] width 20 height 7
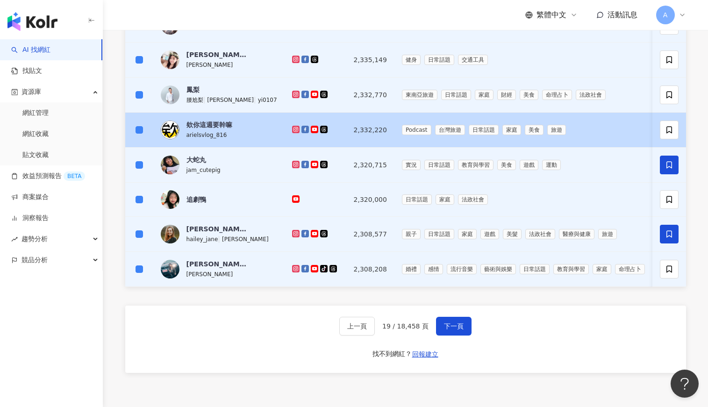
scroll to position [433, 0]
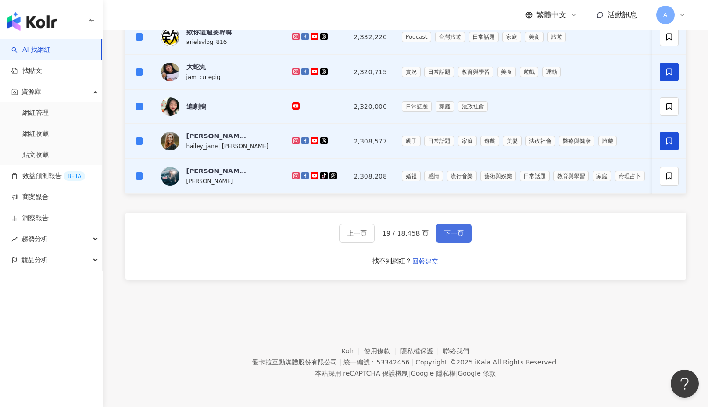
click at [454, 230] on span "下一頁" at bounding box center [454, 233] width 20 height 7
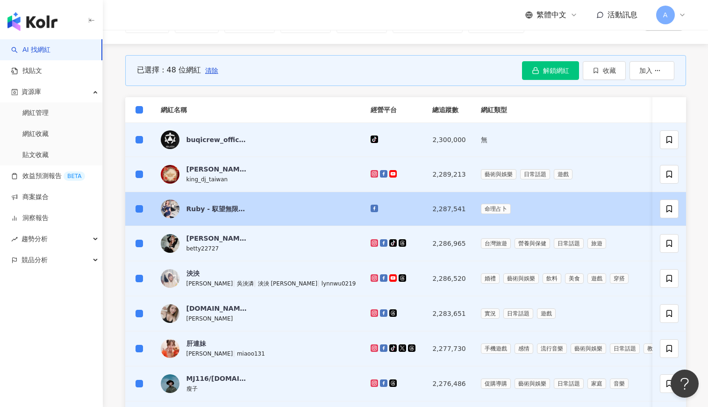
scroll to position [0, 0]
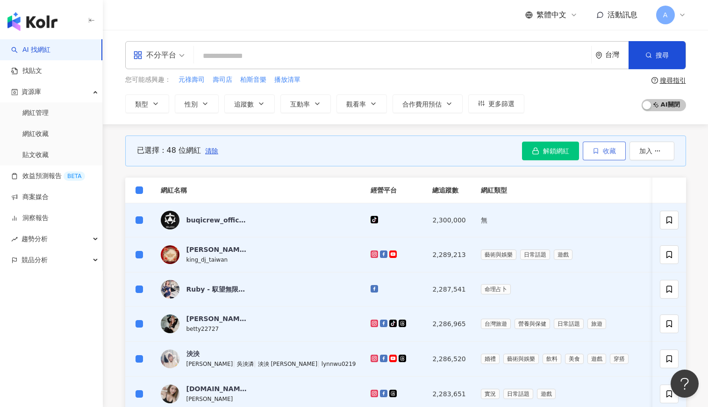
click at [599, 151] on icon "button" at bounding box center [596, 151] width 7 height 7
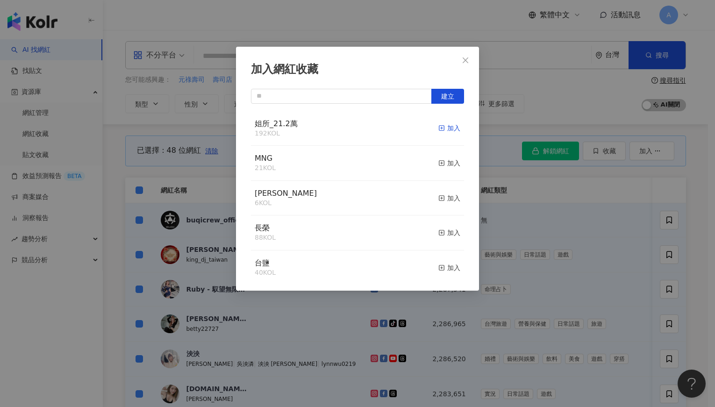
click at [443, 127] on div "加入" at bounding box center [450, 128] width 22 height 10
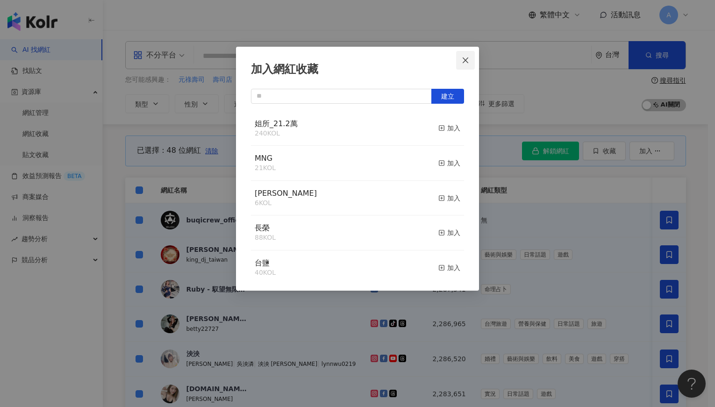
click at [466, 61] on icon "close" at bounding box center [466, 60] width 6 height 6
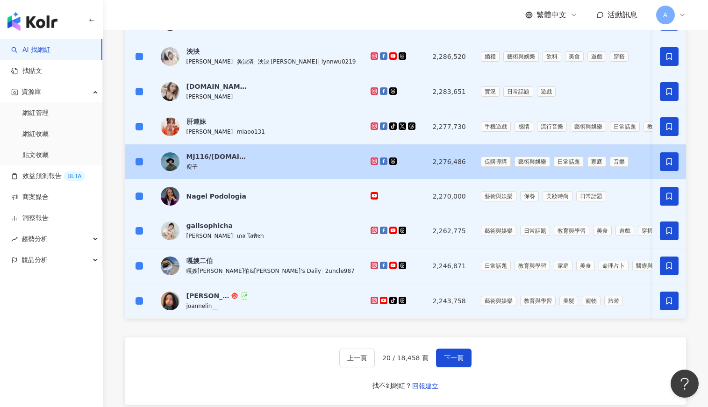
scroll to position [421, 0]
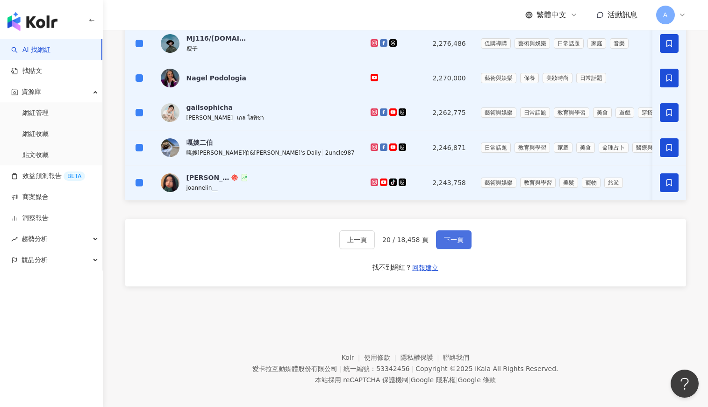
click at [447, 244] on span "下一頁" at bounding box center [454, 239] width 20 height 7
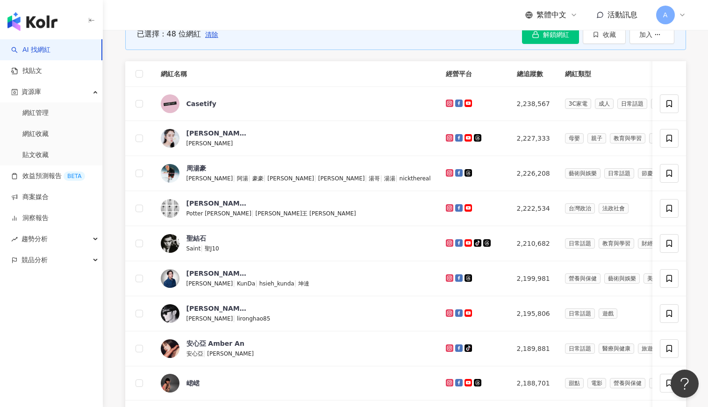
scroll to position [0, 0]
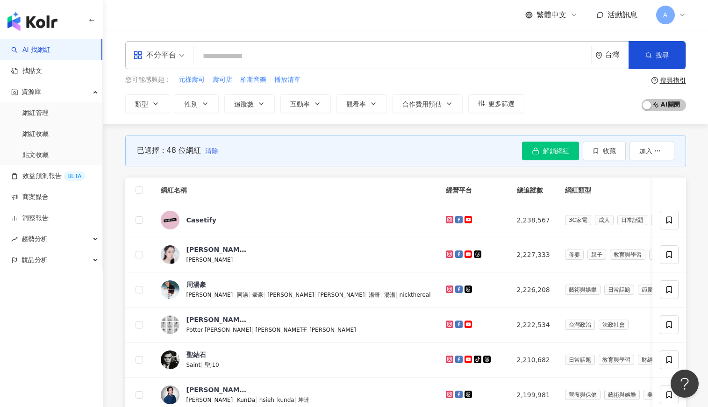
click at [211, 149] on span "清除" at bounding box center [211, 150] width 13 height 7
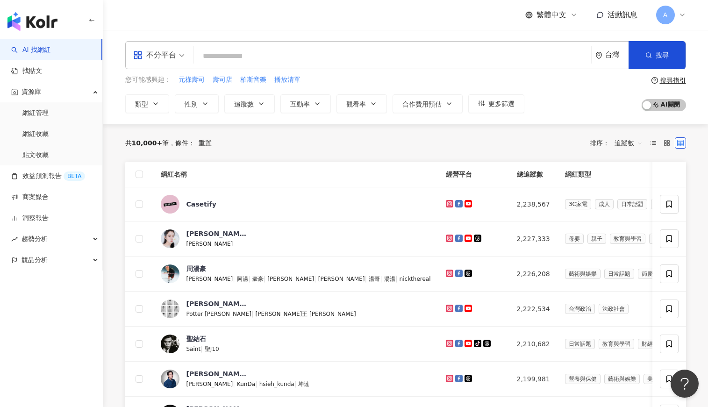
click at [135, 175] on th at bounding box center [139, 175] width 28 height 26
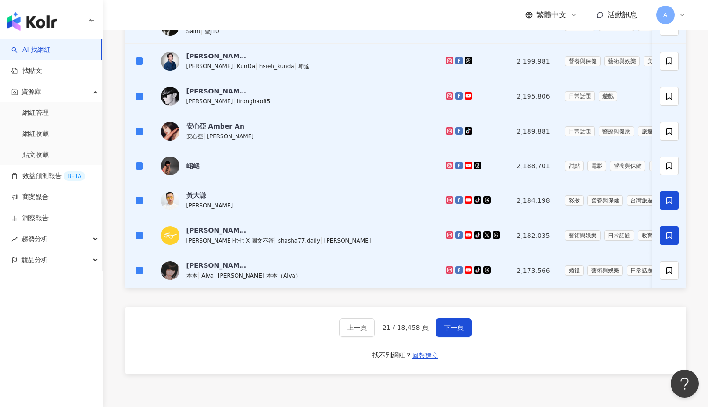
scroll to position [435, 0]
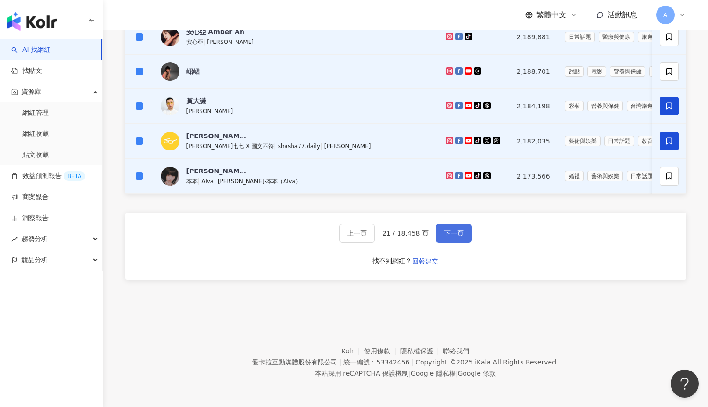
click at [452, 231] on span "下一頁" at bounding box center [454, 233] width 20 height 7
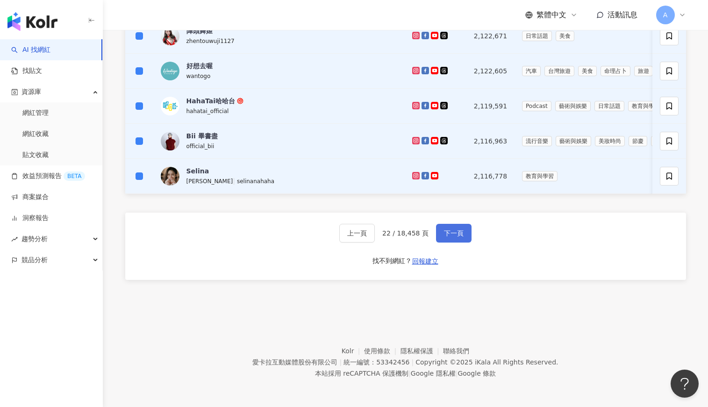
click at [439, 231] on button "下一頁" at bounding box center [454, 233] width 36 height 19
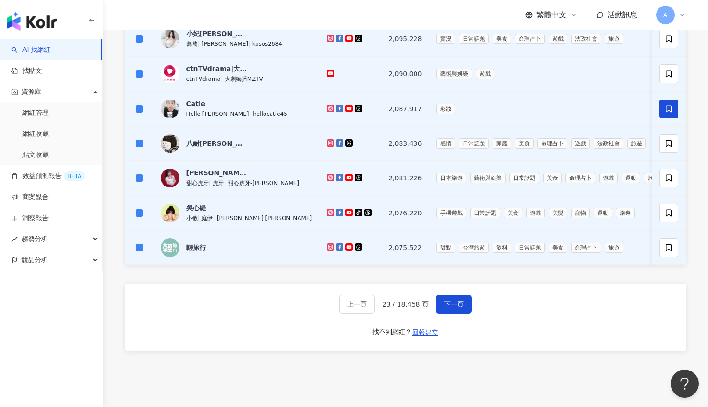
scroll to position [432, 0]
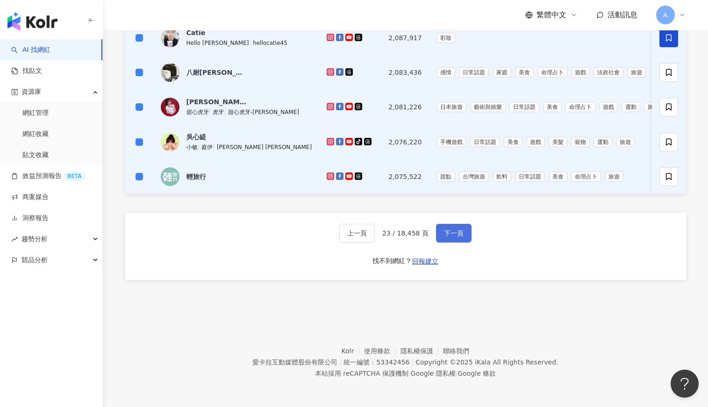
click at [458, 228] on button "下一頁" at bounding box center [454, 233] width 36 height 19
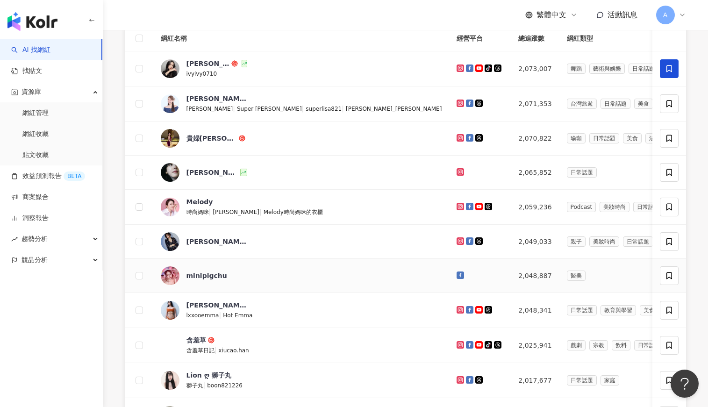
scroll to position [0, 0]
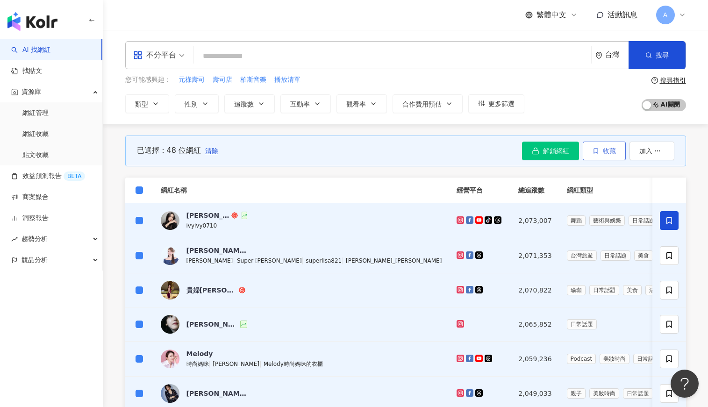
click at [605, 147] on span "收藏" at bounding box center [609, 150] width 13 height 7
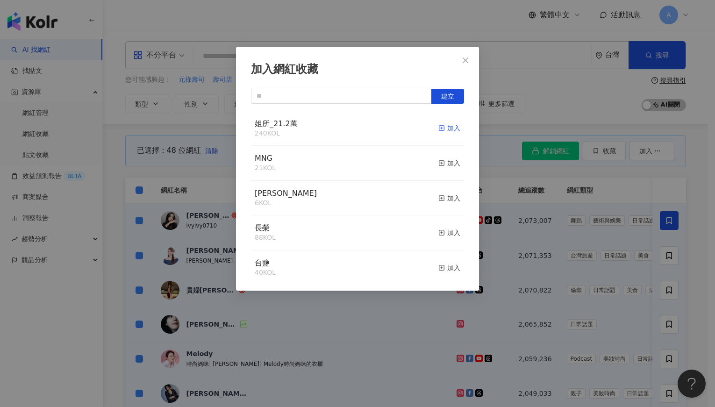
click at [440, 125] on div "加入" at bounding box center [450, 128] width 22 height 10
click at [468, 58] on icon "close" at bounding box center [465, 60] width 7 height 7
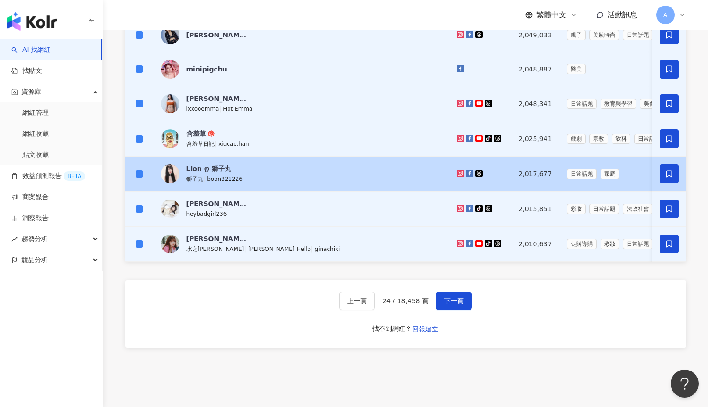
scroll to position [433, 0]
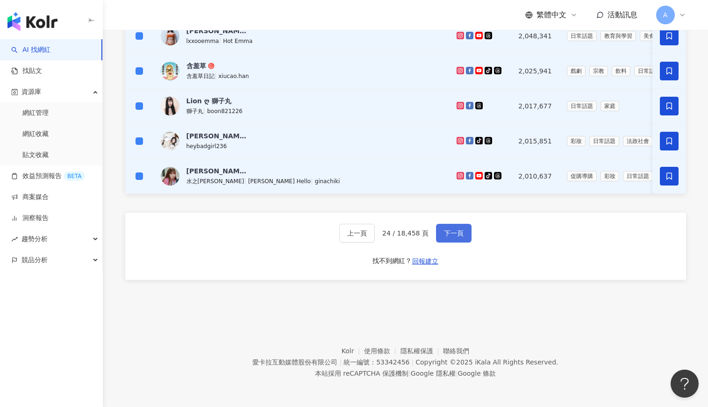
click at [451, 237] on span "下一頁" at bounding box center [454, 233] width 20 height 7
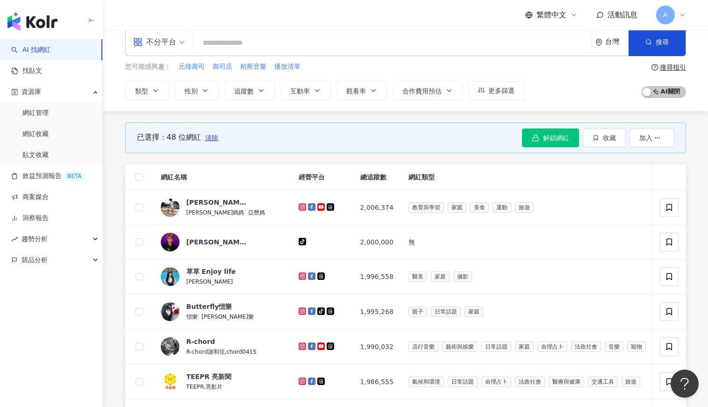
scroll to position [13, 0]
click at [212, 136] on span "清除" at bounding box center [211, 138] width 13 height 7
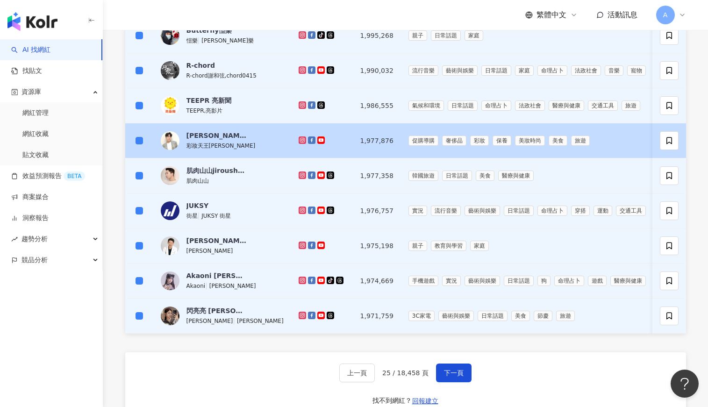
scroll to position [293, 0]
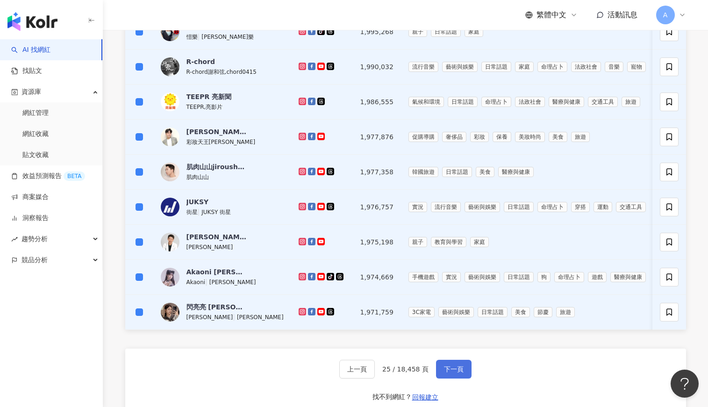
click at [461, 373] on span "下一頁" at bounding box center [454, 369] width 20 height 7
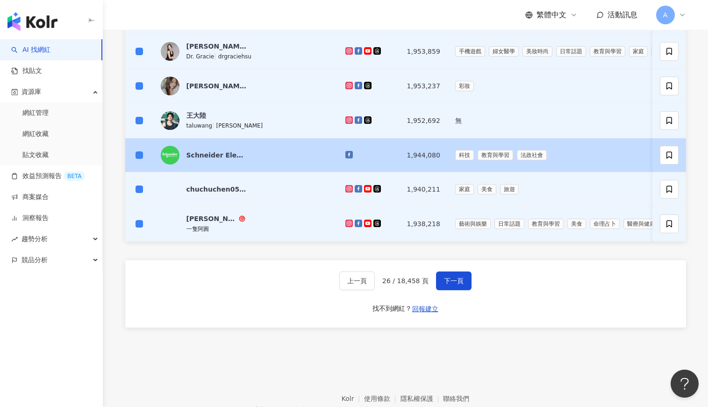
scroll to position [433, 0]
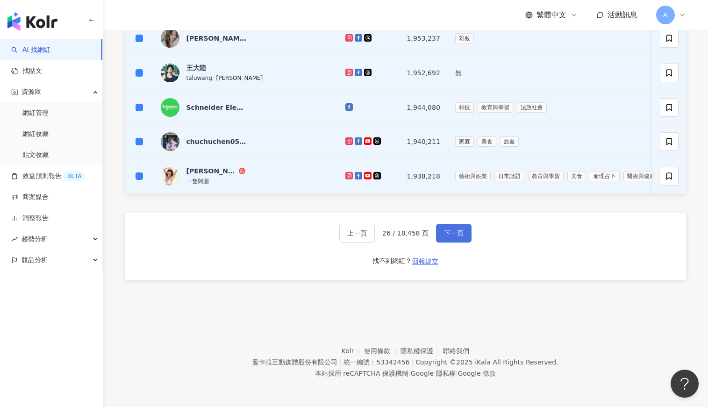
click at [457, 230] on span "下一頁" at bounding box center [454, 233] width 20 height 7
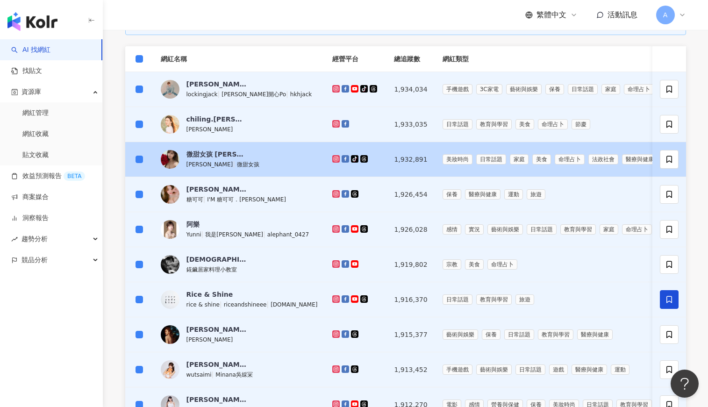
scroll to position [293, 0]
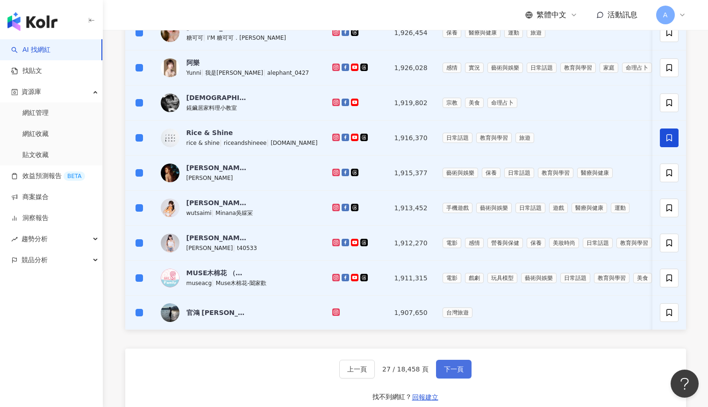
click at [444, 373] on span "下一頁" at bounding box center [454, 369] width 20 height 7
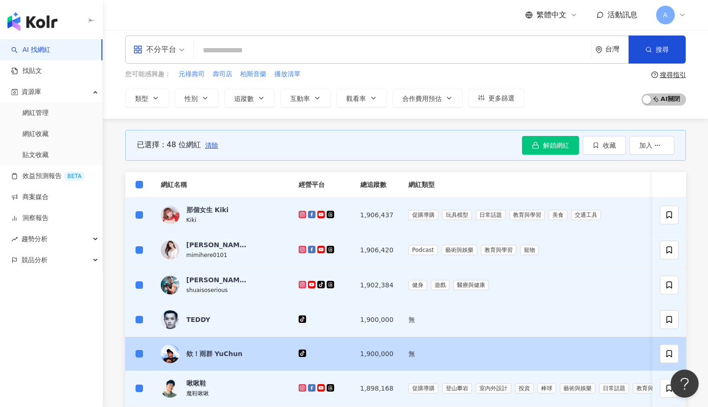
scroll to position [0, 0]
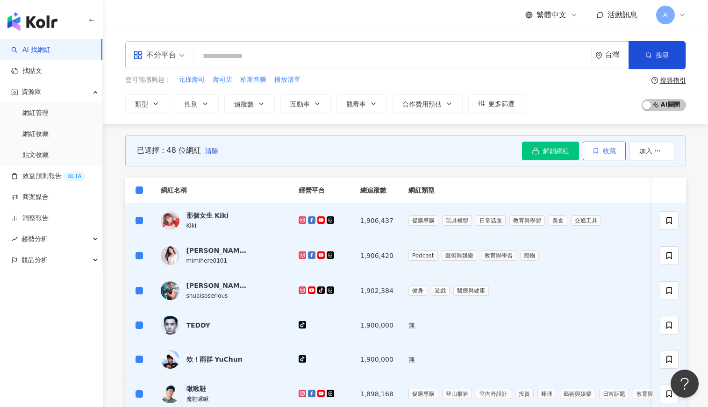
click at [607, 150] on span "收藏" at bounding box center [609, 150] width 13 height 7
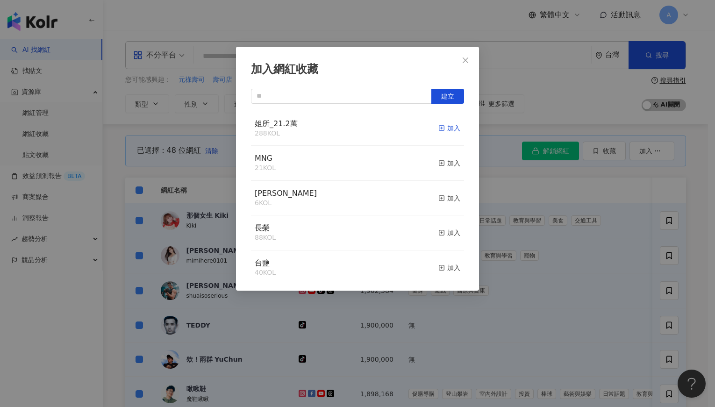
click at [443, 127] on div "加入" at bounding box center [450, 128] width 22 height 10
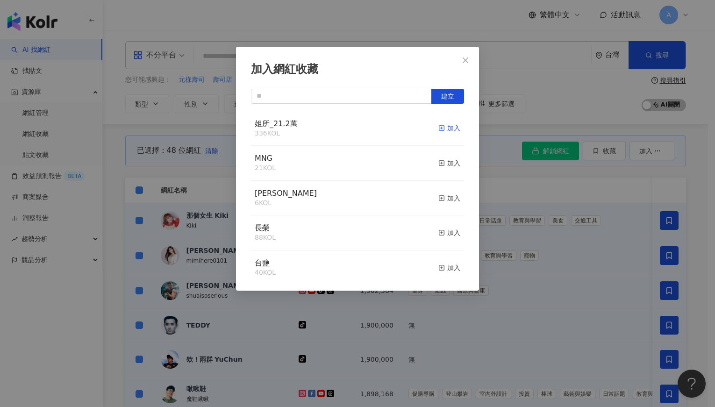
click at [443, 128] on div "加入" at bounding box center [450, 128] width 22 height 10
click at [465, 60] on icon "close" at bounding box center [466, 60] width 6 height 6
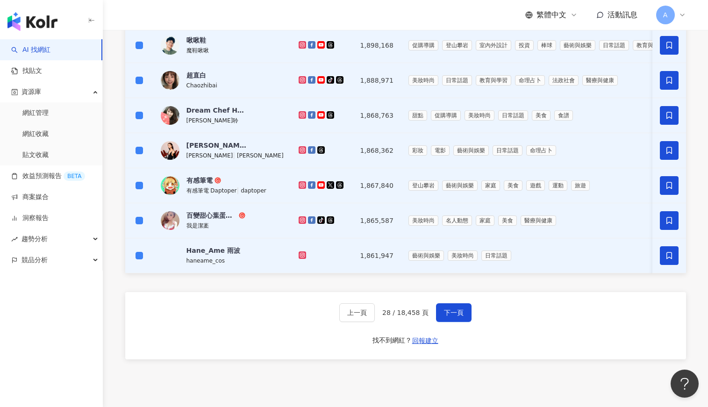
scroll to position [435, 0]
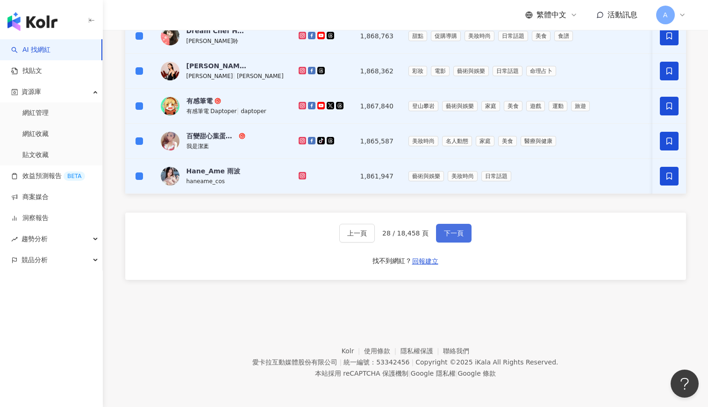
click at [462, 231] on button "下一頁" at bounding box center [454, 233] width 36 height 19
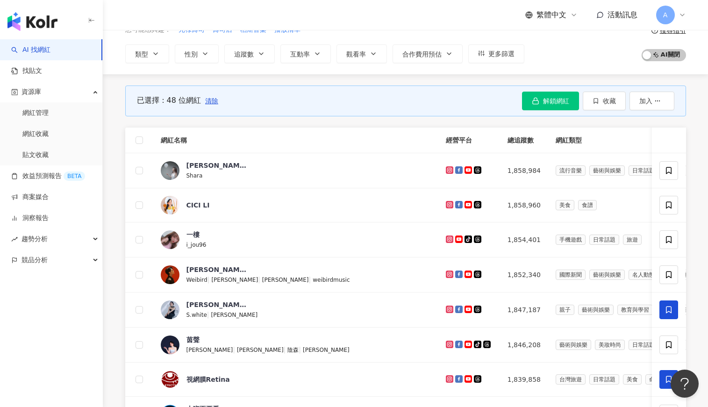
scroll to position [0, 0]
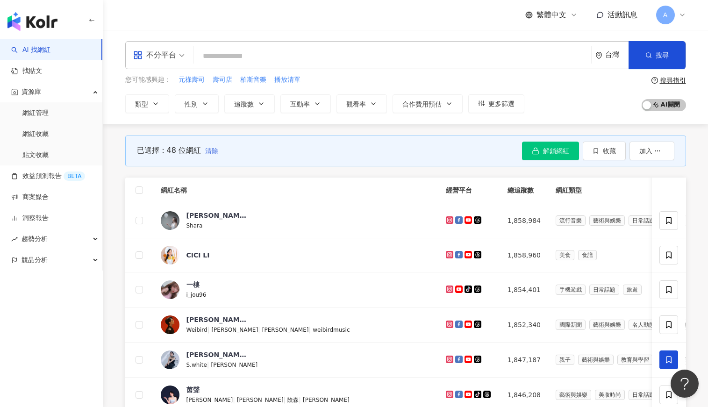
click at [214, 151] on span "清除" at bounding box center [211, 150] width 13 height 7
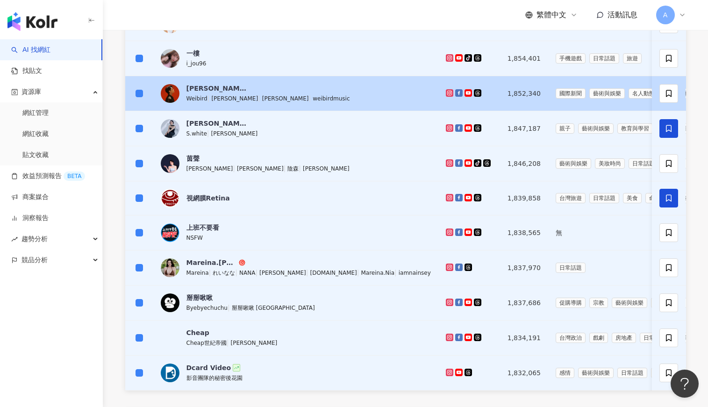
scroll to position [374, 0]
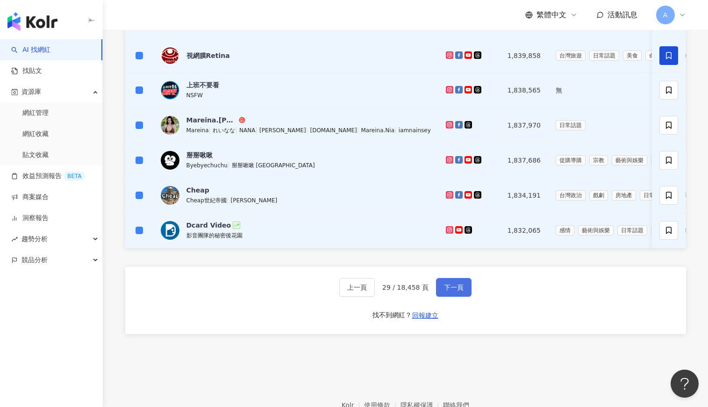
click at [453, 291] on span "下一頁" at bounding box center [454, 287] width 20 height 7
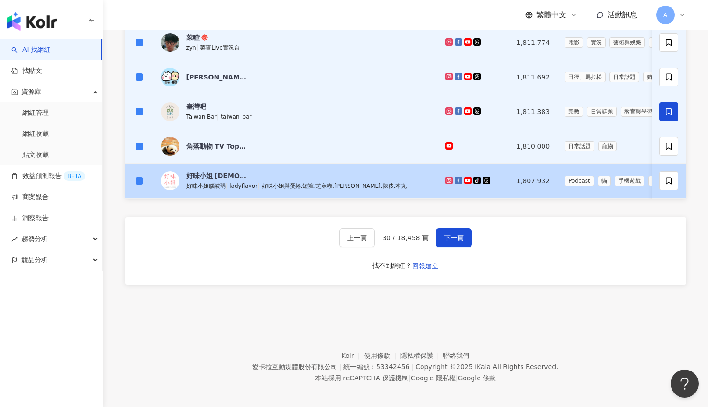
scroll to position [434, 0]
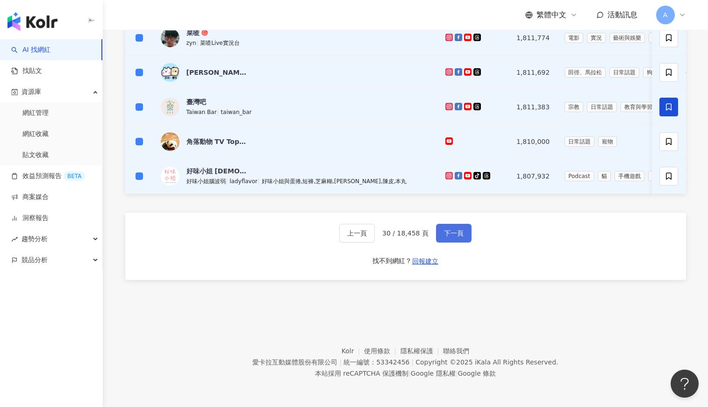
click at [454, 231] on span "下一頁" at bounding box center [454, 233] width 20 height 7
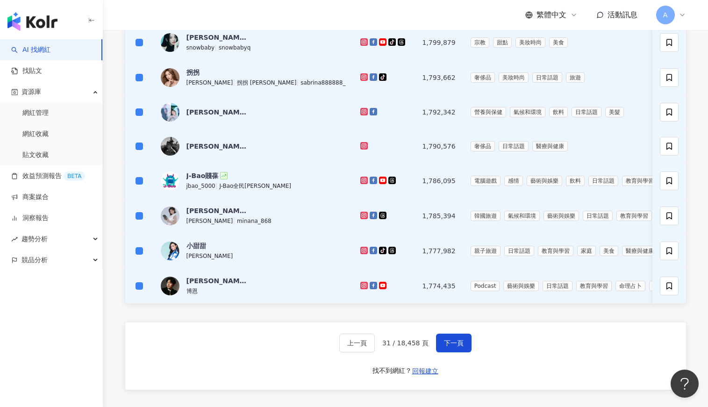
scroll to position [421, 0]
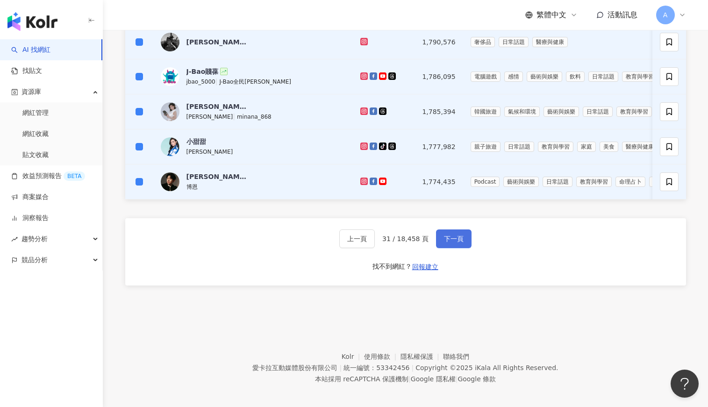
click at [460, 243] on span "下一頁" at bounding box center [454, 238] width 20 height 7
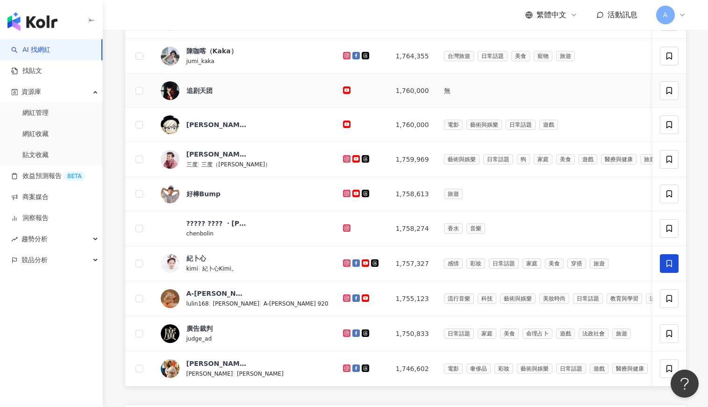
scroll to position [0, 0]
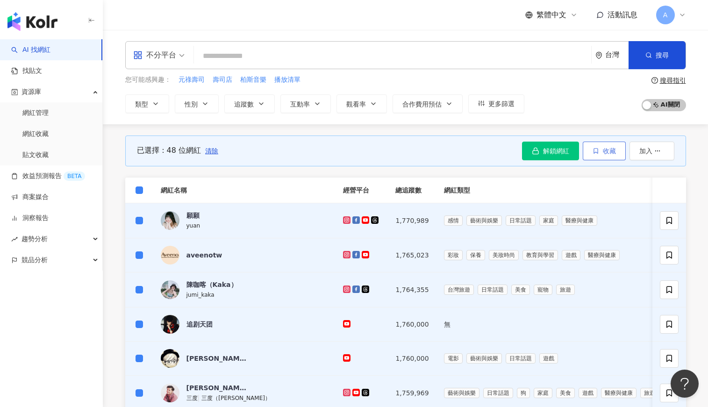
click at [602, 152] on button "收藏" at bounding box center [604, 151] width 43 height 19
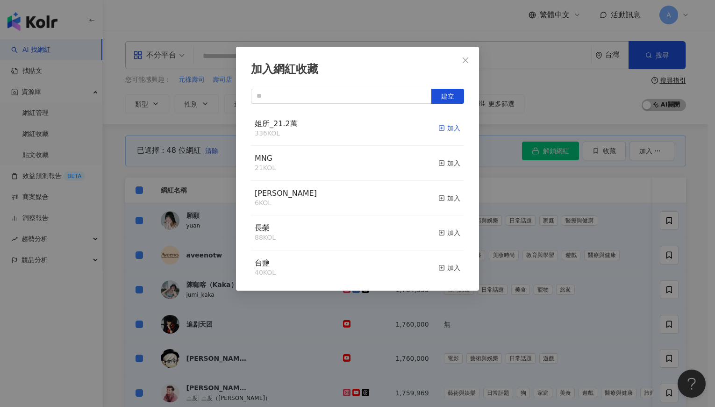
click at [445, 130] on div "加入" at bounding box center [450, 128] width 22 height 10
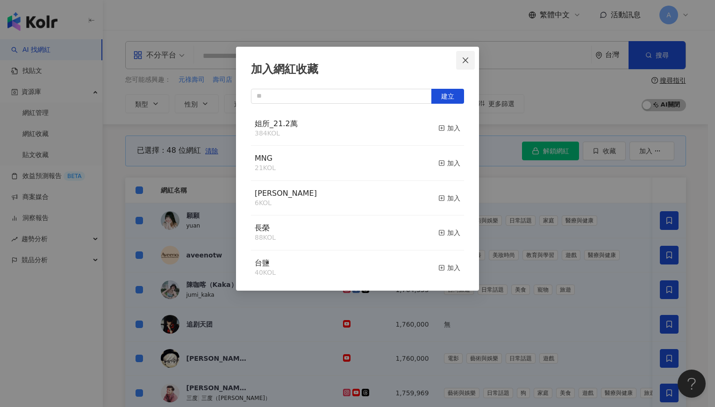
click at [465, 60] on icon "close" at bounding box center [465, 60] width 7 height 7
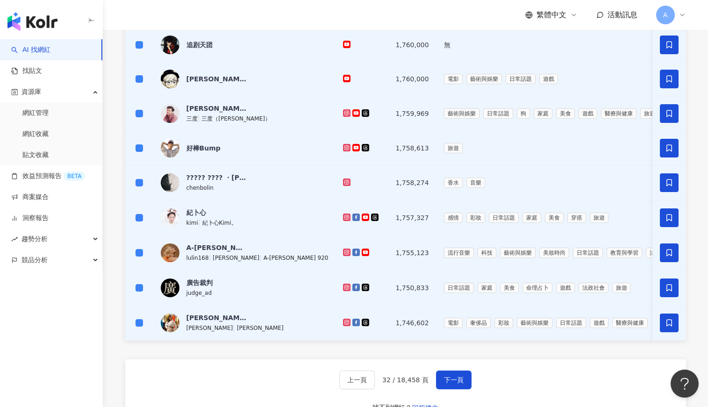
scroll to position [281, 0]
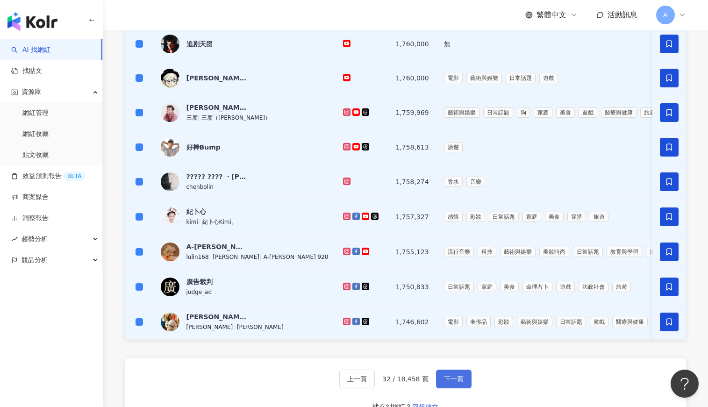
click at [449, 389] on button "下一頁" at bounding box center [454, 379] width 36 height 19
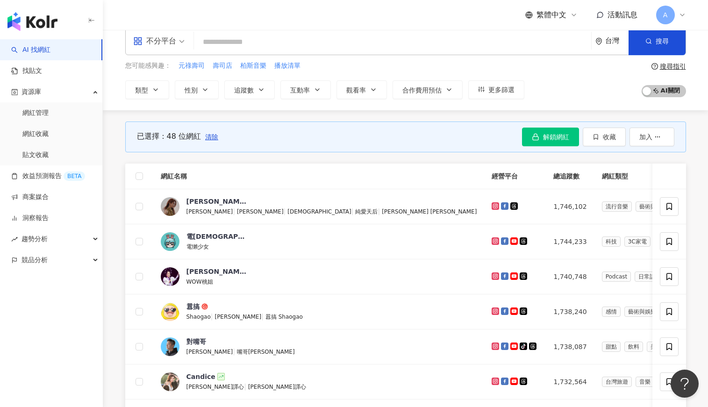
scroll to position [0, 0]
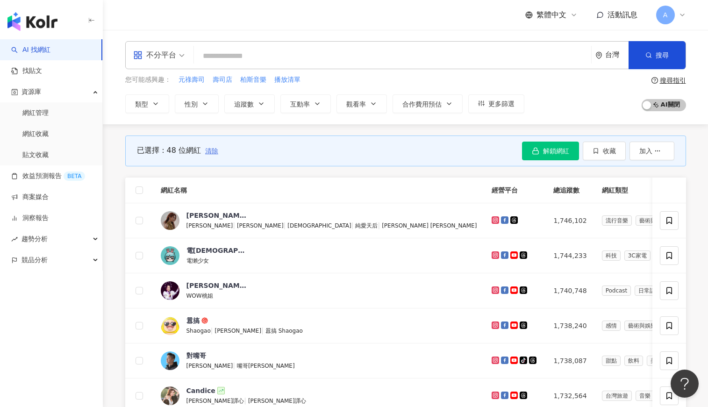
click at [208, 150] on span "清除" at bounding box center [211, 150] width 13 height 7
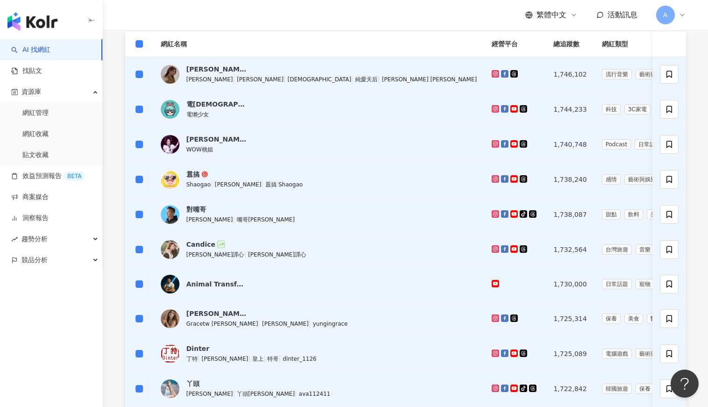
scroll to position [327, 0]
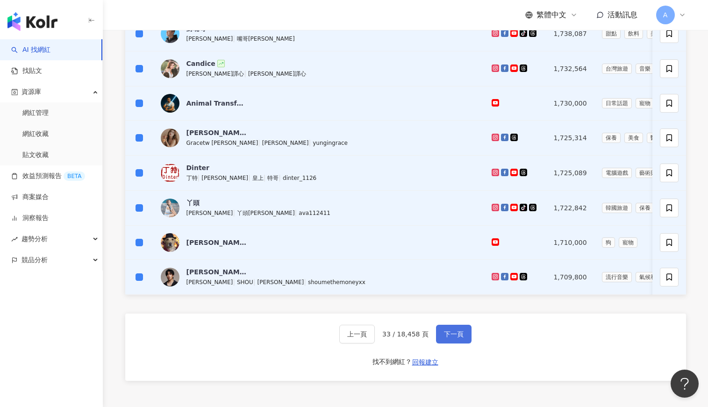
click at [453, 336] on button "下一頁" at bounding box center [454, 334] width 36 height 19
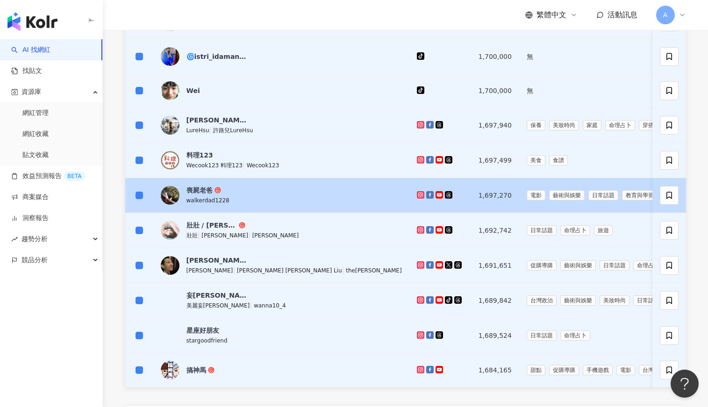
scroll to position [374, 0]
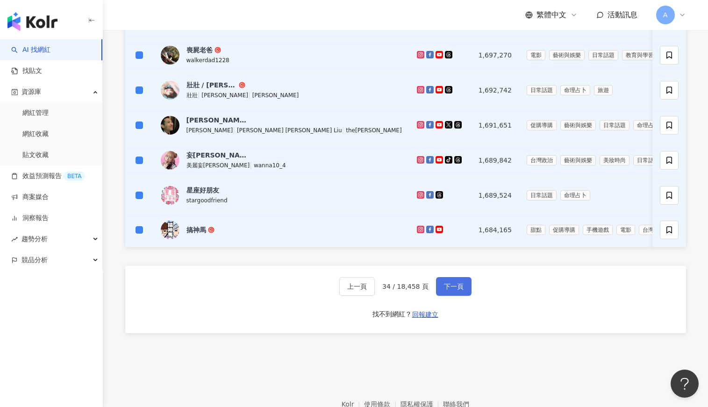
drag, startPoint x: 444, startPoint y: 291, endPoint x: 442, endPoint y: 285, distance: 5.9
click at [444, 290] on span "下一頁" at bounding box center [454, 286] width 20 height 7
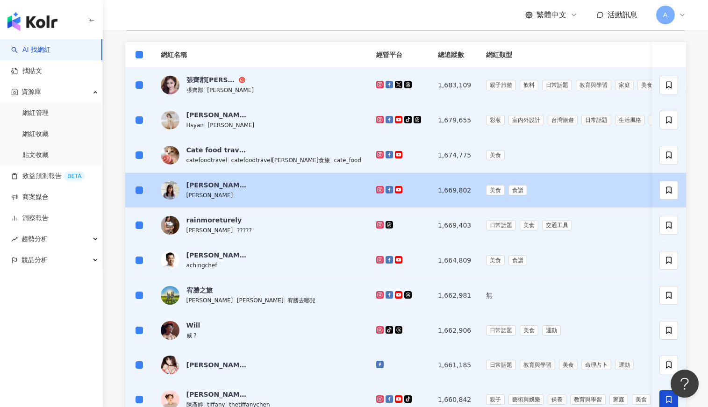
scroll to position [281, 0]
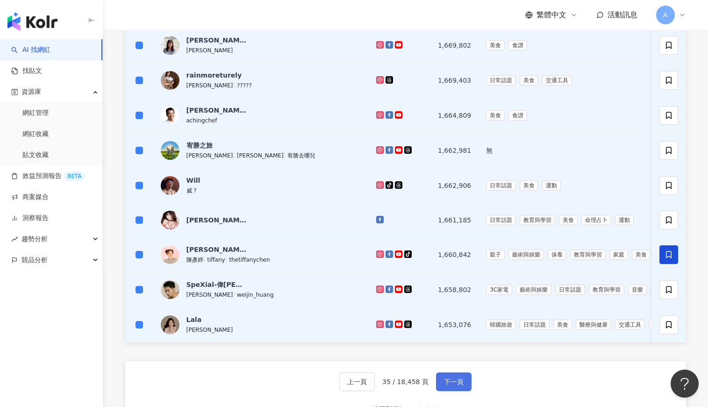
click at [455, 386] on span "下一頁" at bounding box center [454, 381] width 20 height 7
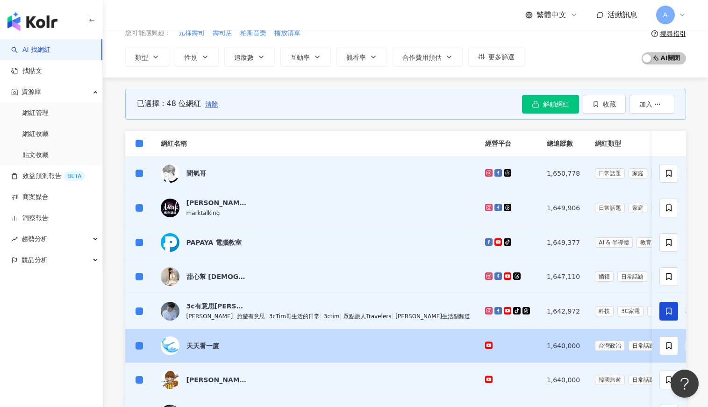
scroll to position [0, 0]
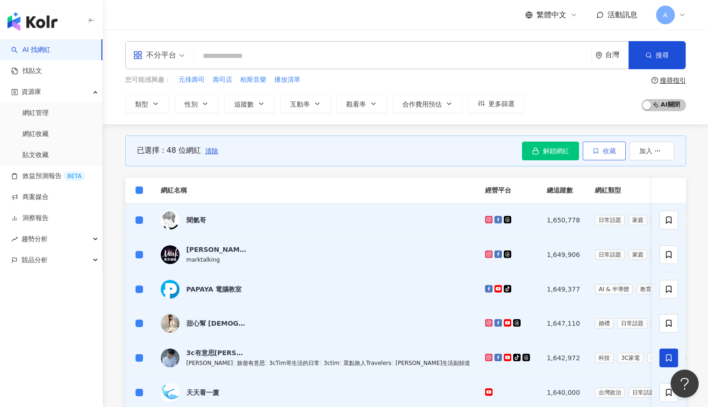
click at [605, 151] on span "收藏" at bounding box center [609, 150] width 13 height 7
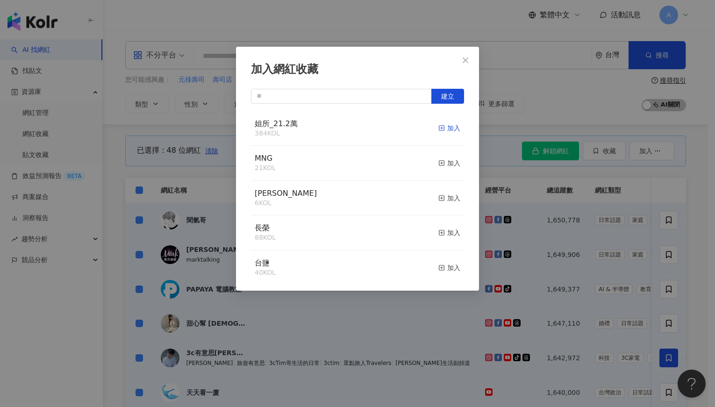
click at [443, 130] on div "加入" at bounding box center [450, 128] width 22 height 10
click at [470, 58] on span "Close" at bounding box center [465, 60] width 19 height 7
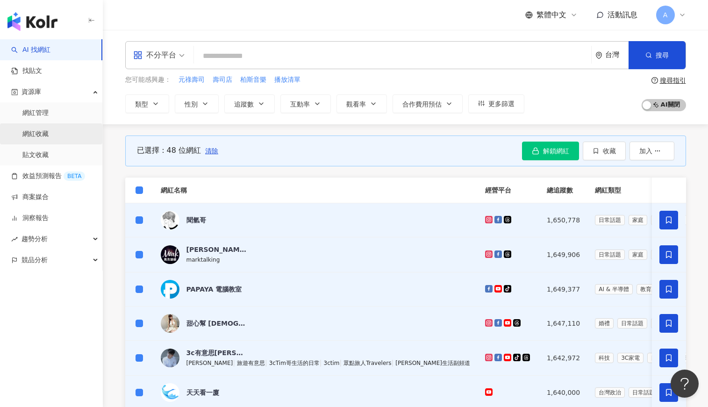
click at [44, 132] on link "網紅收藏" at bounding box center [35, 134] width 26 height 9
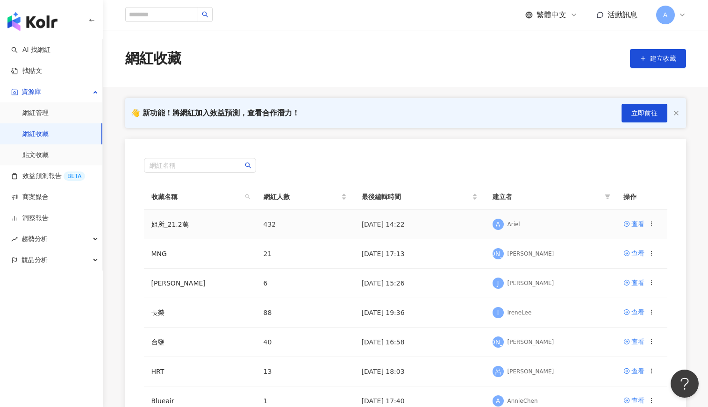
click at [652, 224] on icon at bounding box center [651, 224] width 7 height 7
click at [625, 241] on div "編輯收藏名稱" at bounding box center [627, 241] width 39 height 10
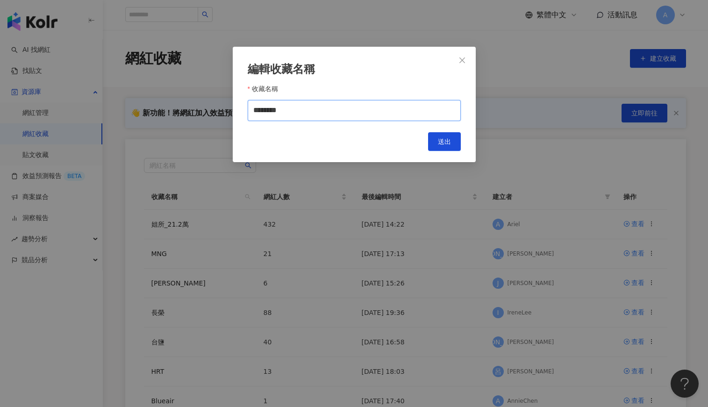
click at [272, 111] on input "********" at bounding box center [354, 110] width 213 height 21
type input "*******"
click at [442, 141] on span "送出" at bounding box center [444, 141] width 13 height 7
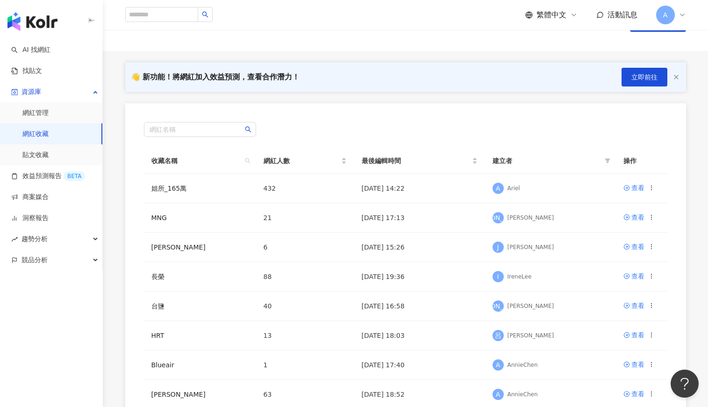
scroll to position [94, 0]
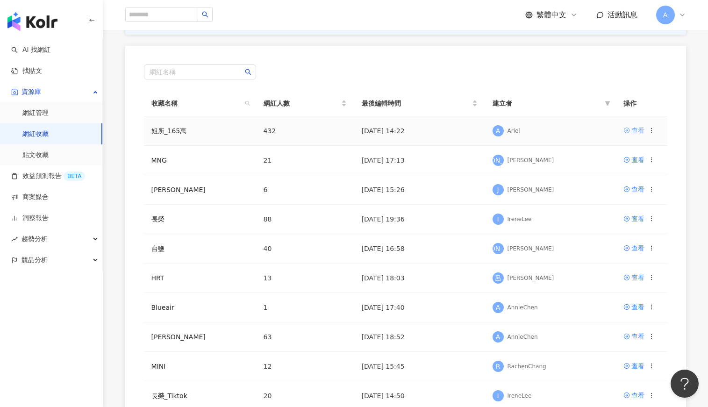
click at [632, 129] on div "查看" at bounding box center [638, 130] width 13 height 10
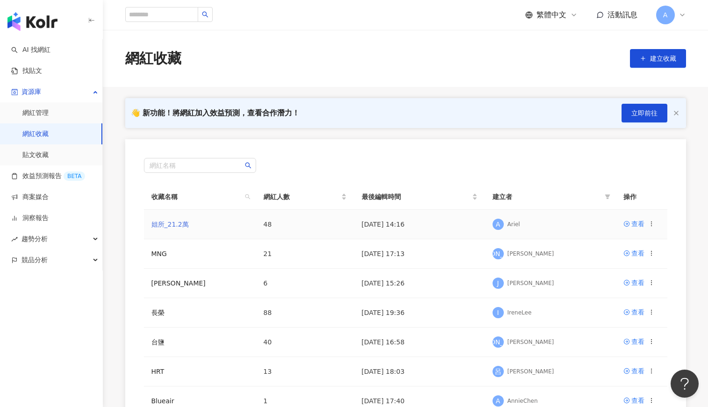
click at [173, 222] on link "姐所_21.2萬" at bounding box center [169, 224] width 37 height 7
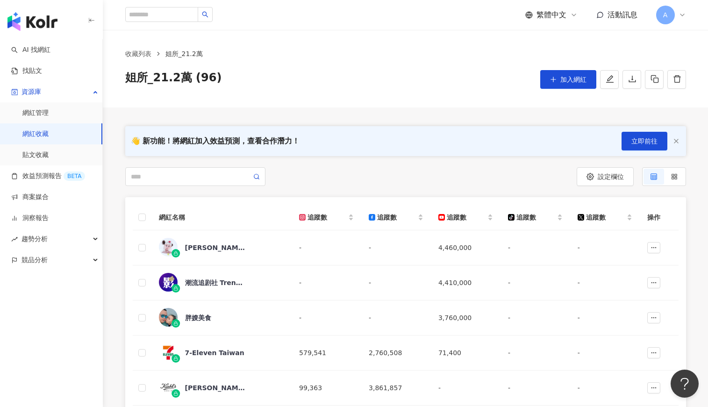
scroll to position [281, 0]
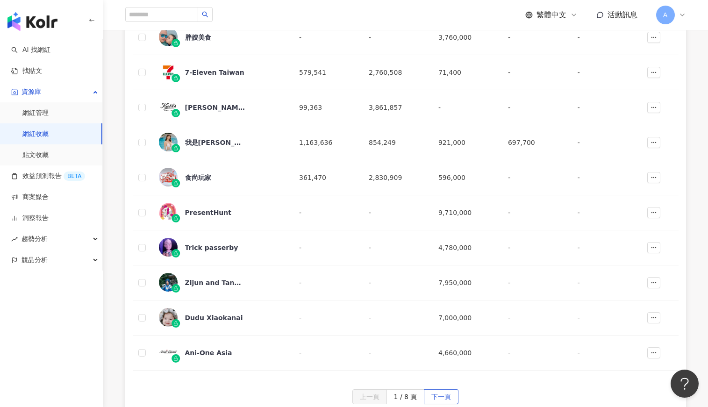
click at [448, 401] on span "下一頁" at bounding box center [442, 397] width 20 height 15
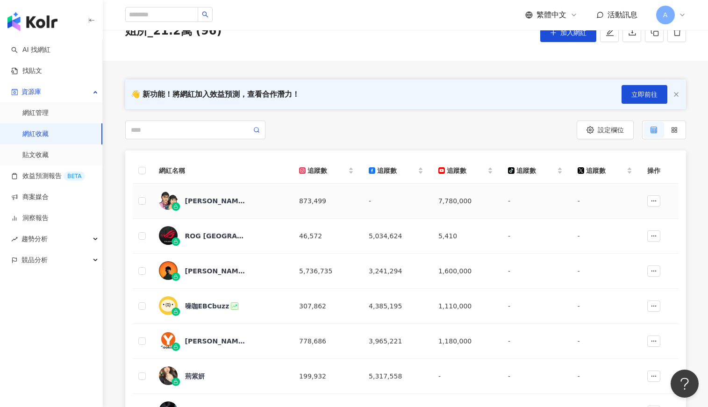
scroll to position [327, 0]
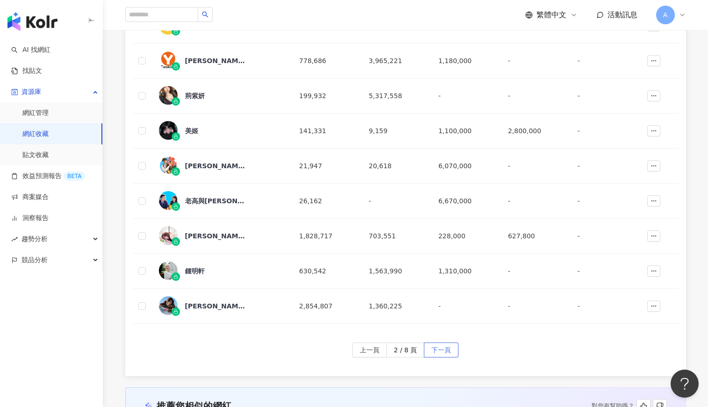
click at [451, 349] on button "下一頁" at bounding box center [441, 350] width 35 height 15
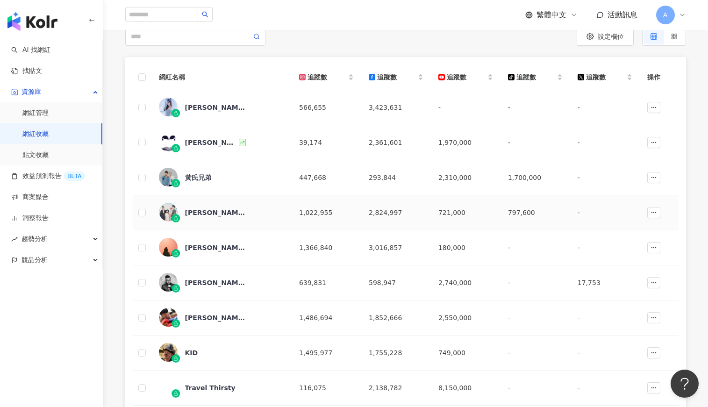
scroll to position [0, 0]
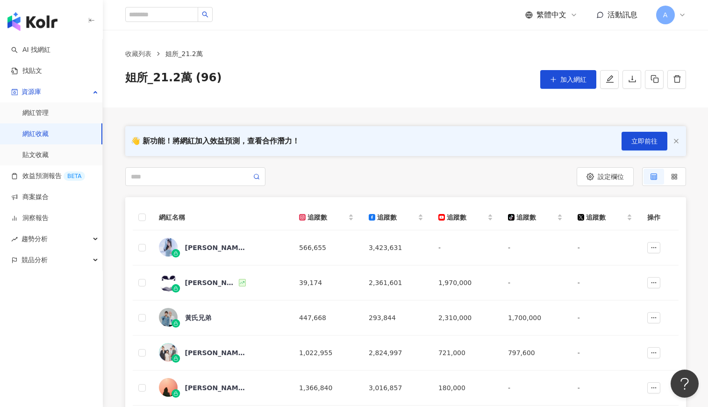
click at [683, 14] on icon at bounding box center [682, 14] width 7 height 7
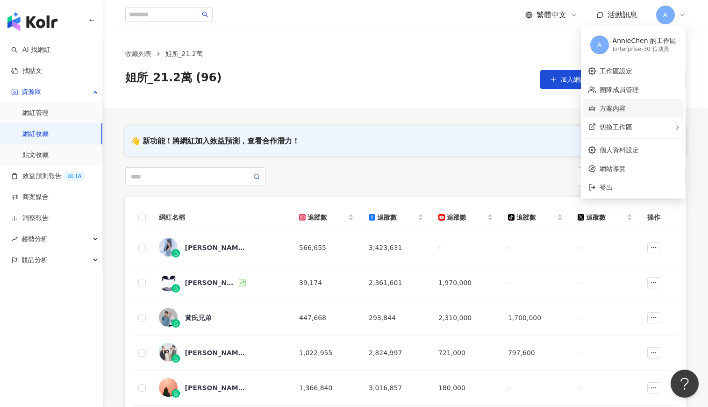
click at [626, 112] on link "方案內容" at bounding box center [613, 108] width 26 height 7
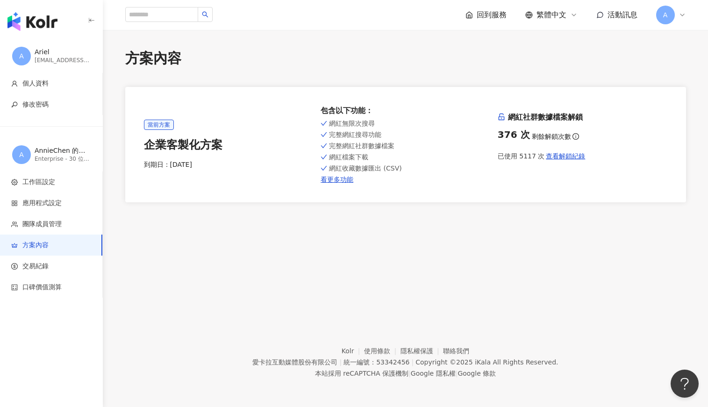
click at [41, 17] on img "button" at bounding box center [32, 21] width 50 height 19
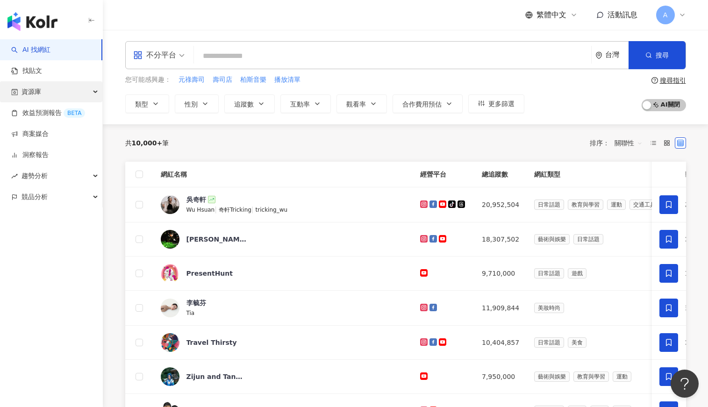
click at [45, 89] on div "資源庫" at bounding box center [51, 91] width 102 height 21
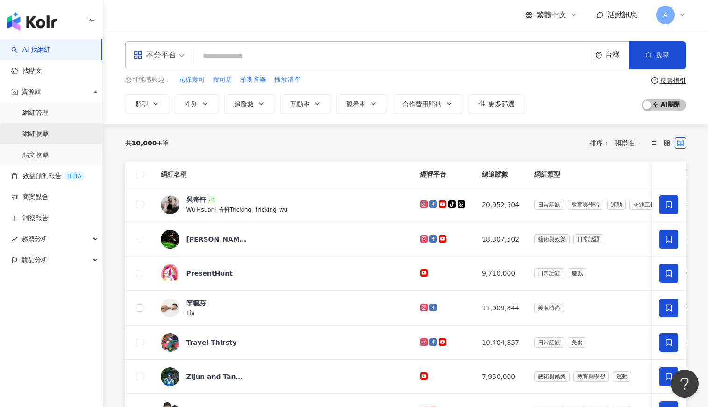
click at [41, 136] on link "網紅收藏" at bounding box center [35, 134] width 26 height 9
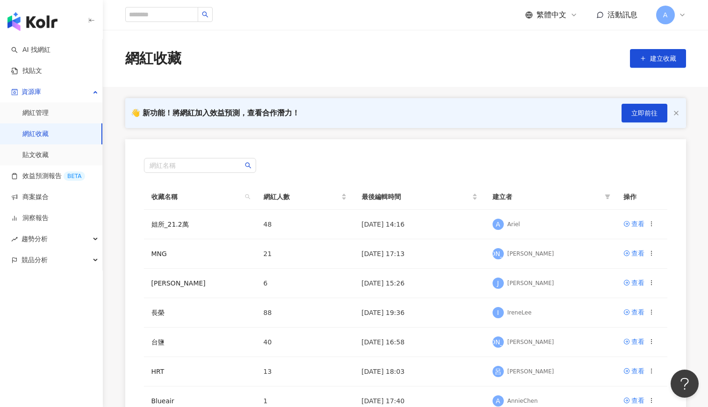
click at [683, 14] on icon at bounding box center [682, 14] width 7 height 7
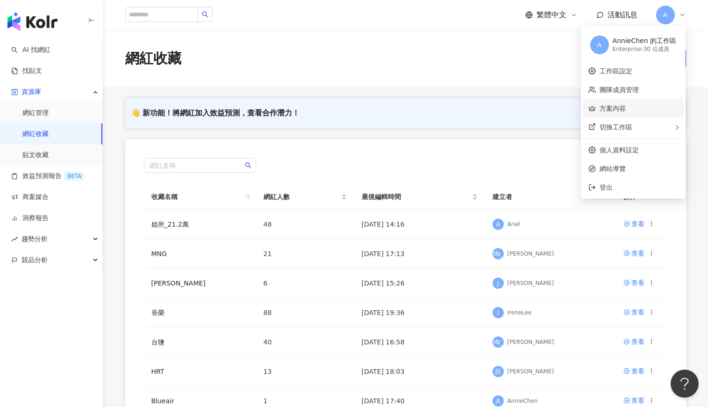
click at [622, 108] on link "方案內容" at bounding box center [613, 108] width 26 height 7
